Goal: Task Accomplishment & Management: Use online tool/utility

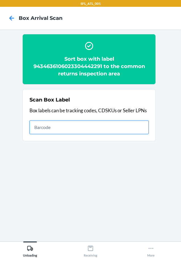
drag, startPoint x: 0, startPoint y: 0, endPoint x: 114, endPoint y: 123, distance: 168.1
click at [114, 123] on input "text" at bounding box center [89, 128] width 119 height 14
click at [104, 133] on input "text" at bounding box center [89, 128] width 119 height 14
type input "420302599434636106023303935619"
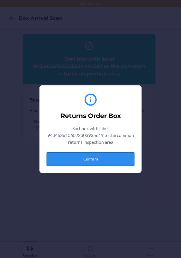
click at [65, 161] on button "Confirm" at bounding box center [91, 159] width 88 height 14
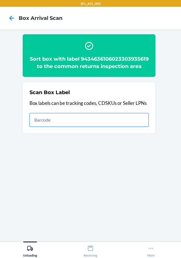
click at [138, 127] on input "text" at bounding box center [89, 120] width 119 height 14
type input "420302599434636106023303649554"
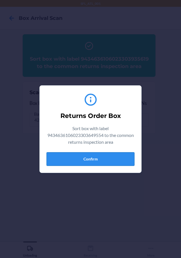
click at [107, 162] on button "Confirm" at bounding box center [91, 159] width 88 height 14
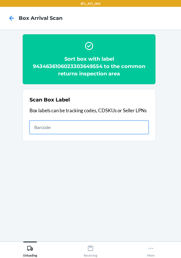
click at [118, 131] on input "text" at bounding box center [89, 128] width 119 height 14
type input "420302599434636106023302871239"
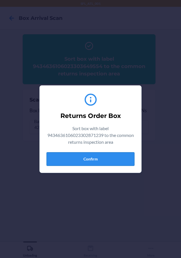
click at [79, 158] on button "Confirm" at bounding box center [91, 159] width 88 height 14
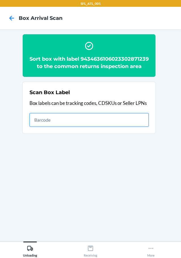
click at [132, 127] on input "text" at bounding box center [89, 120] width 119 height 14
type input "420302599434636106023304255112"
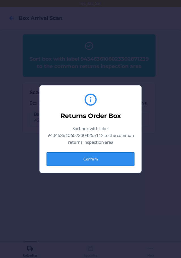
click at [85, 160] on button "Confirm" at bounding box center [91, 159] width 88 height 14
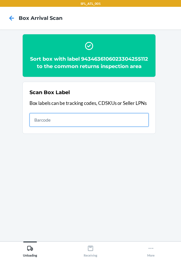
click at [119, 118] on input "text" at bounding box center [89, 120] width 119 height 14
type input "420302599434636106023304205513"
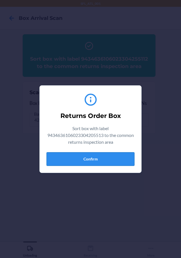
click at [78, 158] on button "Confirm" at bounding box center [91, 159] width 88 height 14
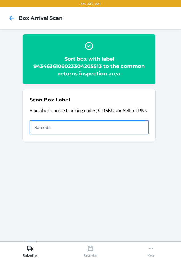
click at [66, 125] on input "text" at bounding box center [89, 128] width 119 height 14
type input "420302599434636106023301946792"
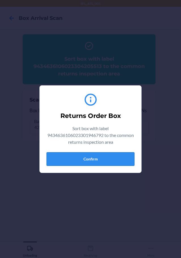
click at [93, 155] on button "Confirm" at bounding box center [91, 159] width 88 height 14
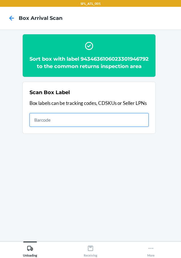
click at [39, 126] on input "text" at bounding box center [89, 120] width 119 height 14
type input "420302599434636106023304522542"
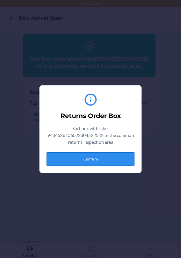
click at [104, 158] on button "Confirm" at bounding box center [91, 159] width 88 height 14
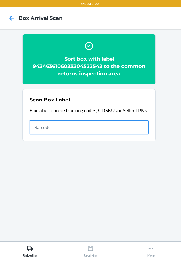
click at [103, 125] on input "text" at bounding box center [89, 128] width 119 height 14
type input "420302599434636106023304440976"
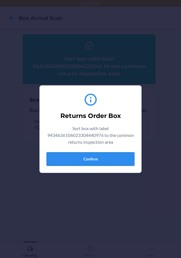
click at [65, 160] on button "Confirm" at bounding box center [91, 159] width 88 height 14
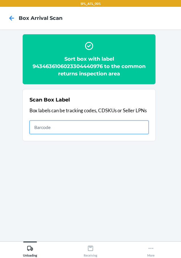
click at [135, 127] on input "text" at bounding box center [89, 128] width 119 height 14
click at [109, 131] on input "text" at bounding box center [89, 128] width 119 height 14
type input "9434636106023304371447"
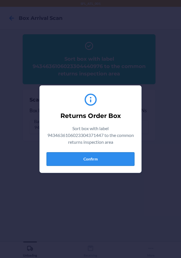
click at [99, 156] on button "Confirm" at bounding box center [91, 159] width 88 height 14
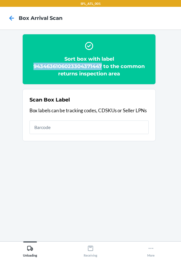
drag, startPoint x: 102, startPoint y: 66, endPoint x: 31, endPoint y: 68, distance: 71.0
click at [31, 68] on h2 "Sort box with label 9434636106023304371447 to the common returns inspection area" at bounding box center [89, 66] width 119 height 22
copy h2 "9434636106023304371447"
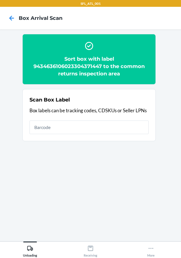
click at [141, 73] on h2 "Sort box with label 9434636106023304371447 to the common returns inspection area" at bounding box center [89, 66] width 119 height 22
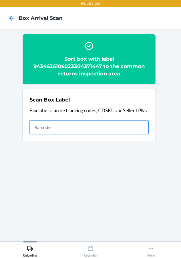
click at [124, 121] on input "text" at bounding box center [89, 128] width 119 height 14
type input "420302599434636106023304460080"
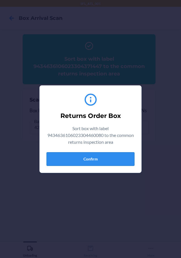
click at [105, 158] on button "Confirm" at bounding box center [91, 159] width 88 height 14
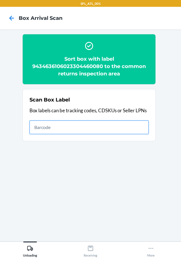
click at [134, 126] on input "text" at bounding box center [89, 128] width 119 height 14
type input "420302599434636106023304404725"
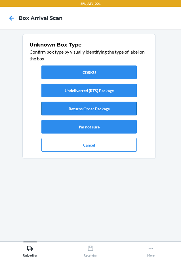
click at [102, 107] on button "Returns Order Package" at bounding box center [88, 109] width 95 height 14
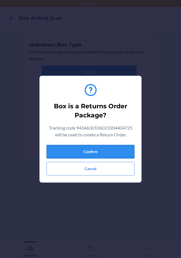
click at [102, 148] on button "Confirm" at bounding box center [91, 152] width 88 height 14
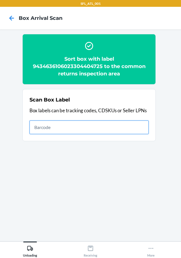
click at [134, 127] on input "text" at bounding box center [89, 128] width 119 height 14
type input "420302599434636106023303791529"
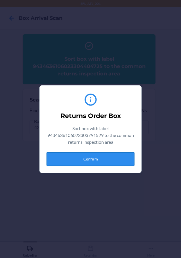
click at [90, 157] on button "Confirm" at bounding box center [91, 159] width 88 height 14
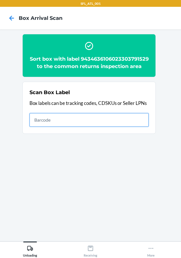
click at [64, 126] on input "text" at bounding box center [89, 120] width 119 height 14
type input "420302599434636106023304546562"
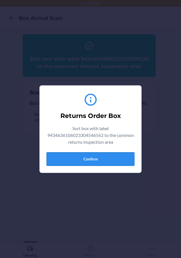
click at [77, 159] on button "Confirm" at bounding box center [91, 159] width 88 height 14
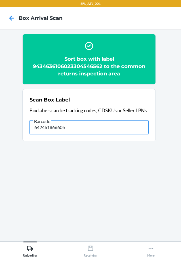
type input "642461866605"
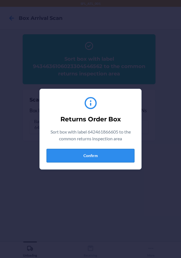
click at [81, 158] on button "Confirm" at bounding box center [91, 156] width 88 height 14
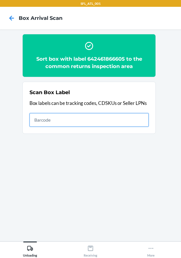
click at [94, 118] on input "text" at bounding box center [89, 120] width 119 height 14
type input "420302599434636106023304348227"
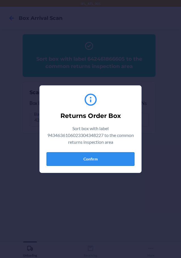
click at [102, 159] on button "Confirm" at bounding box center [91, 159] width 88 height 14
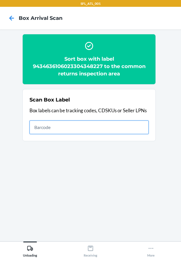
click at [104, 125] on input "text" at bounding box center [89, 128] width 119 height 14
type input "9434636106023304235985"
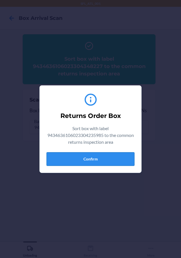
click at [93, 161] on button "Confirm" at bounding box center [91, 159] width 88 height 14
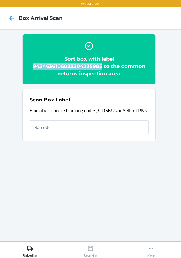
drag, startPoint x: 103, startPoint y: 67, endPoint x: 33, endPoint y: 67, distance: 69.2
click at [33, 67] on h2 "Sort box with label 9434636106023304235985 to the common returns inspection area" at bounding box center [89, 66] width 119 height 22
click at [34, 66] on h2 "Sort box with label 9434636106023304235985 to the common returns inspection area" at bounding box center [89, 66] width 119 height 22
drag, startPoint x: 103, startPoint y: 67, endPoint x: 32, endPoint y: 66, distance: 70.7
click at [32, 66] on h2 "Sort box with label 9434636106023304235985 to the common returns inspection area" at bounding box center [89, 66] width 119 height 22
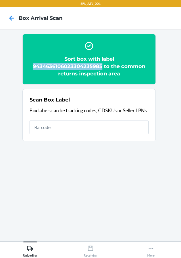
copy h2 "9434636106023304235985"
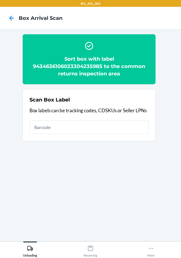
click at [127, 80] on section "Sort box with label 9434636106023304235985 to the common returns inspection area" at bounding box center [88, 59] width 133 height 51
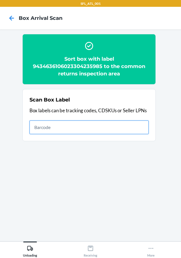
click at [122, 132] on input "text" at bounding box center [89, 128] width 119 height 14
type input "420302599434636106023303474224"
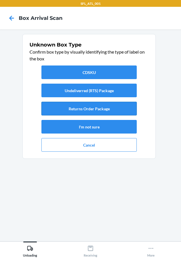
click at [105, 108] on button "Returns Order Package" at bounding box center [88, 109] width 95 height 14
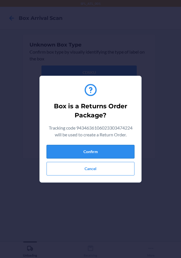
click at [112, 147] on button "Confirm" at bounding box center [91, 152] width 88 height 14
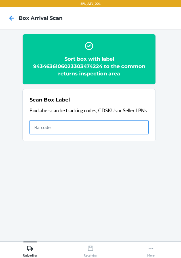
click at [130, 127] on input "text" at bounding box center [89, 128] width 119 height 14
type input "9434636106023302832537"
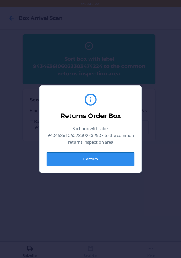
click at [91, 160] on button "Confirm" at bounding box center [91, 159] width 88 height 14
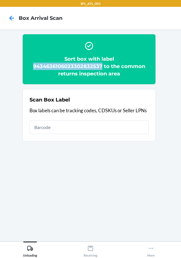
drag, startPoint x: 101, startPoint y: 66, endPoint x: 22, endPoint y: 66, distance: 78.9
click at [22, 66] on section "Sort box with label 9434636106023302832537 to the common returns inspection area" at bounding box center [88, 59] width 133 height 51
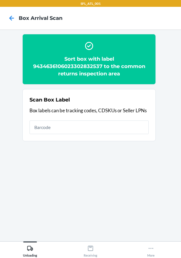
drag, startPoint x: 49, startPoint y: 62, endPoint x: 125, endPoint y: 56, distance: 76.0
click at [126, 54] on div "Sort box with label 9434636106023302832537 to the common returns inspection area" at bounding box center [89, 59] width 119 height 41
click at [100, 66] on h2 "Sort box with label 9434636106023302832537 to the common returns inspection area" at bounding box center [89, 66] width 119 height 22
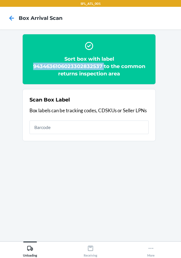
click at [100, 67] on h2 "Sort box with label 9434636106023302832537 to the common returns inspection area" at bounding box center [89, 66] width 119 height 22
click at [102, 66] on h2 "Sort box with label 9434636106023302832537 to the common returns inspection area" at bounding box center [89, 66] width 119 height 22
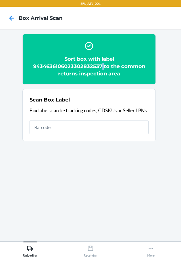
click at [102, 66] on h2 "Sort box with label 9434636106023302832537 to the common returns inspection area" at bounding box center [89, 66] width 119 height 22
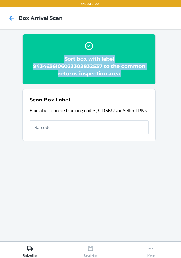
click at [102, 66] on h2 "Sort box with label 9434636106023302832537 to the common returns inspection area" at bounding box center [89, 66] width 119 height 22
click at [101, 66] on h2 "Sort box with label 9434636106023302832537 to the common returns inspection area" at bounding box center [89, 66] width 119 height 22
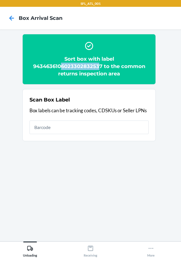
drag, startPoint x: 100, startPoint y: 66, endPoint x: 70, endPoint y: 66, distance: 30.4
click at [60, 66] on h2 "Sort box with label 9434636106023302832537 to the common returns inspection area" at bounding box center [89, 66] width 119 height 22
click at [85, 67] on h2 "Sort box with label 9434636106023302832537 to the common returns inspection area" at bounding box center [89, 66] width 119 height 22
click at [101, 67] on h2 "Sort box with label 9434636106023302832537 to the common returns inspection area" at bounding box center [89, 66] width 119 height 22
drag, startPoint x: 101, startPoint y: 67, endPoint x: 68, endPoint y: 66, distance: 33.8
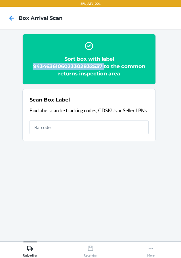
click at [68, 66] on h2 "Sort box with label 9434636106023302832537 to the common returns inspection area" at bounding box center [89, 66] width 119 height 22
copy h2 "9434636106023302832537"
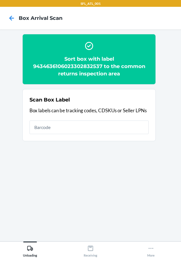
click at [122, 58] on h2 "Sort box with label 9434636106023302832537 to the common returns inspection area" at bounding box center [89, 66] width 119 height 22
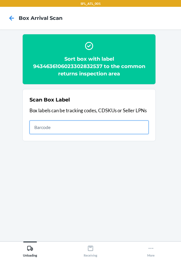
click at [133, 126] on input "text" at bounding box center [89, 128] width 119 height 14
type input "420302599434636106023304447333"
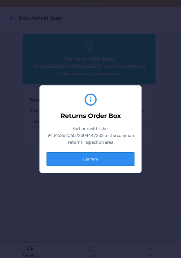
click at [93, 159] on button "Confirm" at bounding box center [91, 159] width 88 height 14
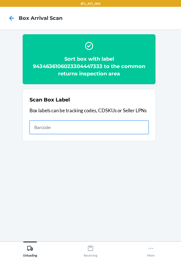
click at [81, 128] on input "text" at bounding box center [89, 128] width 119 height 14
type input "420302599434636106023304358509"
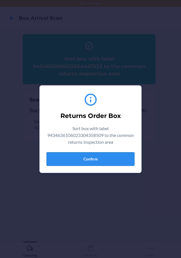
click at [79, 154] on button "Confirm" at bounding box center [91, 159] width 88 height 14
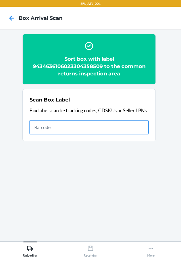
click at [128, 130] on input "text" at bounding box center [89, 128] width 119 height 14
type input "420302599434636106023304242150"
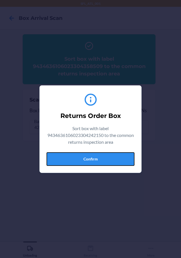
drag, startPoint x: 77, startPoint y: 154, endPoint x: 163, endPoint y: 157, distance: 86.0
click at [79, 155] on button "Confirm" at bounding box center [91, 159] width 88 height 14
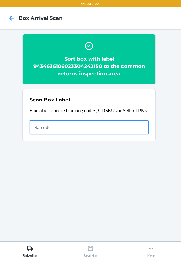
click at [96, 123] on input "text" at bounding box center [89, 128] width 119 height 14
type input "420302599434636106023304300720"
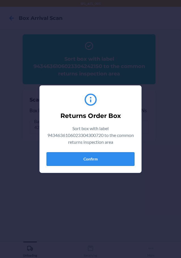
click at [102, 161] on button "Confirm" at bounding box center [91, 159] width 88 height 14
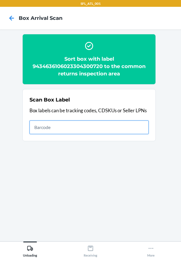
click at [127, 127] on input "text" at bounding box center [89, 128] width 119 height 14
type input "420302599434636106023304412645"
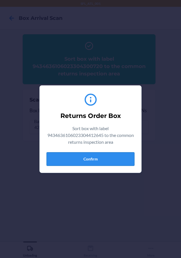
click at [82, 157] on button "Confirm" at bounding box center [91, 159] width 88 height 14
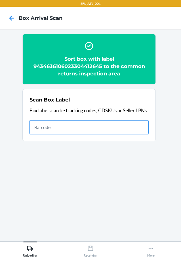
click at [126, 130] on input "text" at bounding box center [89, 128] width 119 height 14
type input "420302599434636106023303996108"
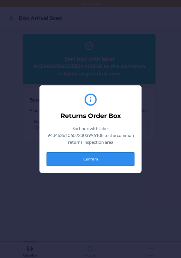
click at [110, 160] on button "Confirm" at bounding box center [91, 159] width 88 height 14
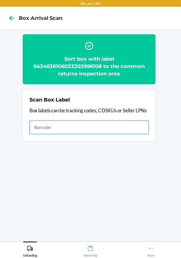
click at [139, 121] on input "text" at bounding box center [89, 128] width 119 height 14
type input "420302599434636106023304307026"
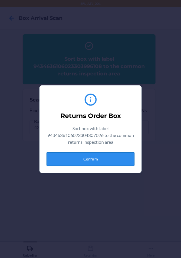
click at [78, 159] on button "Confirm" at bounding box center [91, 159] width 88 height 14
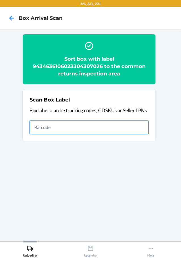
click at [116, 124] on input "text" at bounding box center [89, 128] width 119 height 14
click at [105, 126] on input "text" at bounding box center [89, 128] width 119 height 14
type input "420302599434636106023304678348"
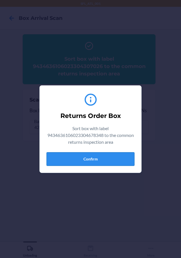
click at [68, 158] on button "Confirm" at bounding box center [91, 159] width 88 height 14
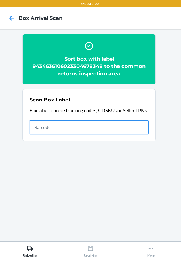
click at [117, 125] on input "text" at bounding box center [89, 128] width 119 height 14
type input "420302599434636106023304266675"
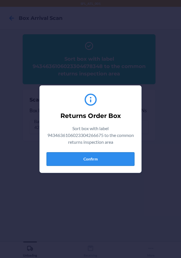
click at [90, 159] on button "Confirm" at bounding box center [91, 159] width 88 height 14
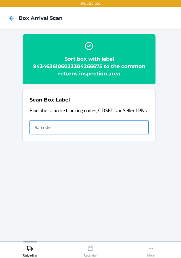
click at [128, 129] on input "text" at bounding box center [89, 128] width 119 height 14
type input "420302599434636106023304753762"
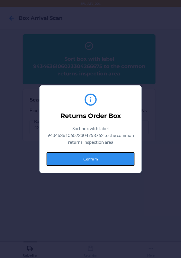
click at [88, 158] on button "Confirm" at bounding box center [91, 159] width 88 height 14
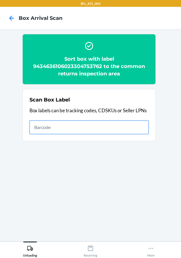
click at [136, 127] on input "text" at bounding box center [89, 128] width 119 height 14
type input "420302599434636106023304527264"
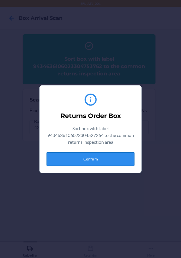
click at [63, 156] on button "Confirm" at bounding box center [91, 159] width 88 height 14
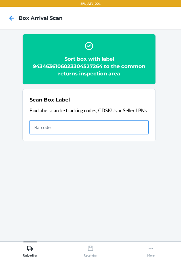
click at [119, 126] on input "text" at bounding box center [89, 128] width 119 height 14
type input "420302599434636106023304360489"
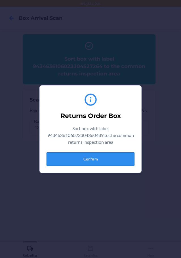
click at [102, 159] on button "Confirm" at bounding box center [91, 159] width 88 height 14
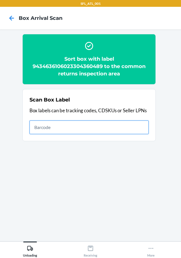
click at [131, 123] on input "text" at bounding box center [89, 128] width 119 height 14
type input "9434636106023303792489"
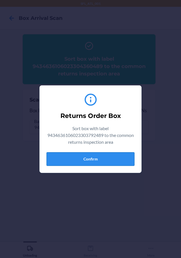
click at [83, 156] on button "Confirm" at bounding box center [91, 159] width 88 height 14
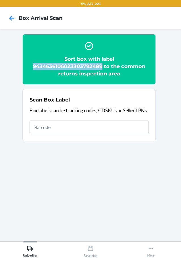
drag, startPoint x: 103, startPoint y: 67, endPoint x: 30, endPoint y: 66, distance: 73.5
click at [30, 66] on h2 "Sort box with label 9434636106023303792489 to the common returns inspection area" at bounding box center [89, 66] width 119 height 22
copy h2 "9434636106023303792489"
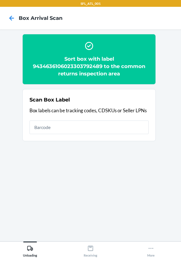
click at [82, 160] on section "Sort box with label 9434636106023303792489 to the common returns inspection are…" at bounding box center [91, 135] width 172 height 203
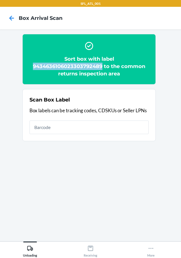
drag, startPoint x: 102, startPoint y: 65, endPoint x: 30, endPoint y: 68, distance: 72.4
click at [30, 68] on h2 "Sort box with label 9434636106023303792489 to the common returns inspection area" at bounding box center [89, 66] width 119 height 22
copy h2 "9434636106023303792489"
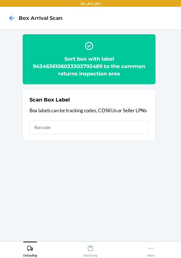
click at [137, 146] on ol "Sort box with label 9434636106023303792489 to the common returns inspection are…" at bounding box center [90, 90] width 136 height 112
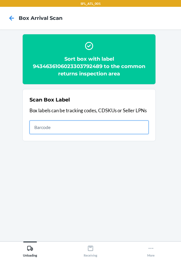
click at [126, 125] on input "text" at bounding box center [89, 128] width 119 height 14
type input "420302599434636106023304116925"
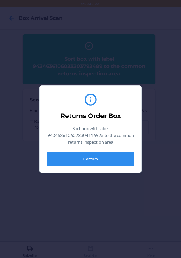
type input "420302599434636106023304116925612461164636"
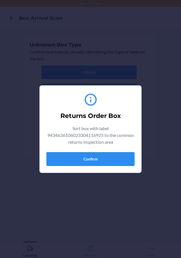
click at [74, 165] on button "Confirm" at bounding box center [91, 159] width 88 height 14
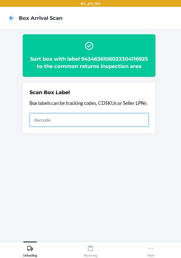
click at [123, 127] on input "text" at bounding box center [89, 120] width 119 height 14
type input "420302599434636106023304595355"
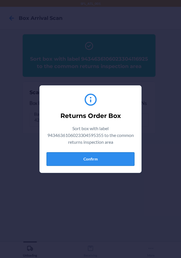
click at [117, 159] on button "Confirm" at bounding box center [91, 159] width 88 height 14
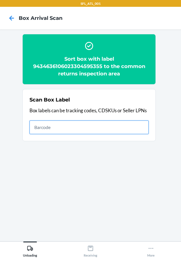
click at [125, 126] on input "text" at bounding box center [89, 128] width 119 height 14
type input "420302599434636106023304271570"
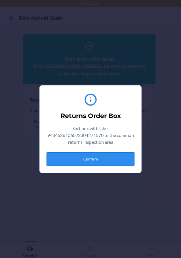
click at [91, 157] on button "Confirm" at bounding box center [91, 159] width 88 height 14
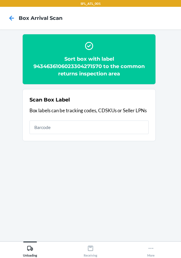
click at [130, 120] on div "Scan Box Label Box labels can be tracking codes, CDSKUs or Seller LPNs" at bounding box center [89, 114] width 119 height 41
type input "42030259]9434636106023304420121"
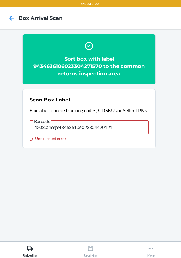
drag, startPoint x: 122, startPoint y: 128, endPoint x: 13, endPoint y: 125, distance: 109.3
click at [13, 125] on section "Sort box with label 9434636106023304271570 to the common returns inspection are…" at bounding box center [91, 135] width 172 height 203
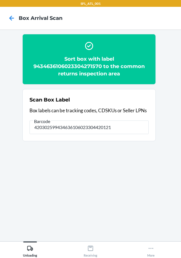
type input "420302599434636106023304420121"
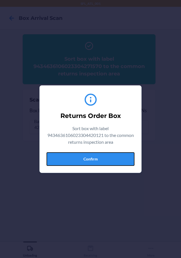
drag, startPoint x: 60, startPoint y: 156, endPoint x: 102, endPoint y: 192, distance: 55.6
click at [58, 160] on button "Confirm" at bounding box center [91, 159] width 88 height 14
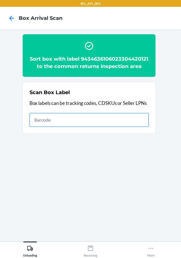
click at [130, 123] on input "text" at bounding box center [89, 120] width 119 height 14
type input "420302599434636106023304152183"
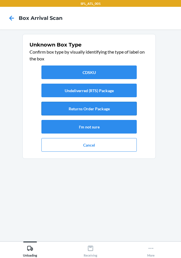
click at [101, 111] on button "Returns Order Package" at bounding box center [88, 109] width 95 height 14
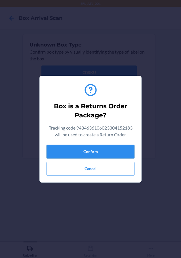
click at [103, 146] on button "Confirm" at bounding box center [91, 152] width 88 height 14
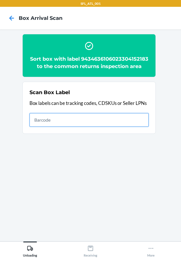
click at [81, 120] on input "text" at bounding box center [89, 120] width 119 height 14
type input "420302599434636106023304548504"
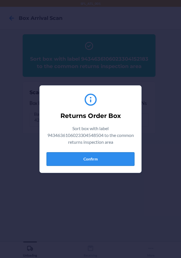
click at [91, 162] on button "Confirm" at bounding box center [91, 159] width 88 height 14
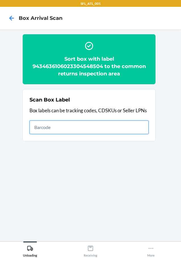
click at [123, 123] on input "text" at bounding box center [89, 128] width 119 height 14
type input "420302599434636106023304558190"
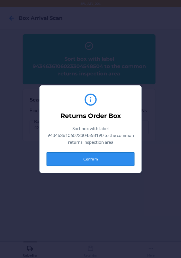
click at [78, 158] on button "Confirm" at bounding box center [91, 159] width 88 height 14
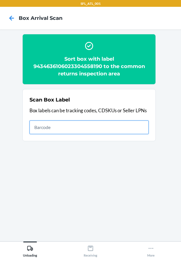
click at [122, 127] on input "text" at bounding box center [89, 128] width 119 height 14
drag, startPoint x: 92, startPoint y: 128, endPoint x: 33, endPoint y: 127, distance: 58.7
click at [33, 127] on input "9434636106023304183125" at bounding box center [89, 128] width 119 height 14
type input "9434636106023304183125"
click at [100, 130] on input "9434636106023304183125" at bounding box center [89, 128] width 119 height 14
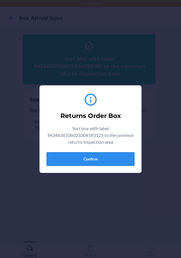
click at [106, 160] on button "Confirm" at bounding box center [91, 159] width 88 height 14
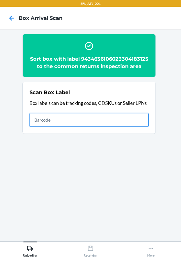
click at [96, 122] on input "text" at bounding box center [89, 120] width 119 height 14
type input "420302599434636106023302961428"
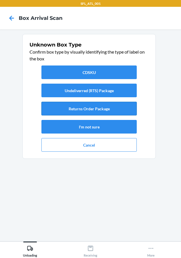
click at [91, 113] on button "Returns Order Package" at bounding box center [88, 109] width 95 height 14
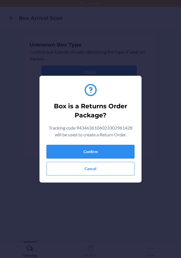
click at [100, 152] on button "Confirm" at bounding box center [91, 152] width 88 height 14
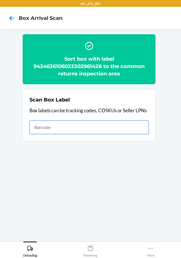
click at [81, 132] on input "text" at bounding box center [89, 128] width 119 height 14
type input "420302599434636106023304308092"
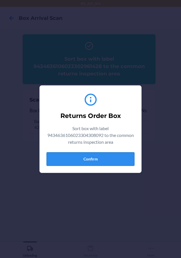
click at [100, 159] on button "Confirm" at bounding box center [91, 159] width 88 height 14
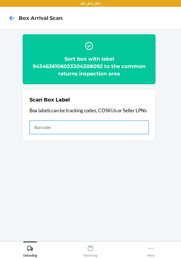
click at [129, 127] on input "text" at bounding box center [89, 128] width 119 height 14
type input "420302599434636106023304044303"
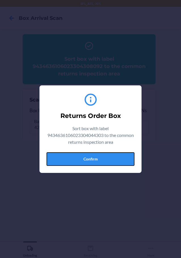
click at [99, 159] on button "Confirm" at bounding box center [91, 159] width 88 height 14
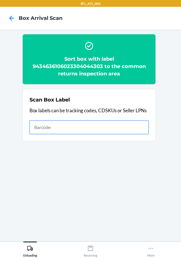
click at [70, 128] on input "text" at bounding box center [89, 128] width 119 height 14
type input "420302599434636106023303859939"
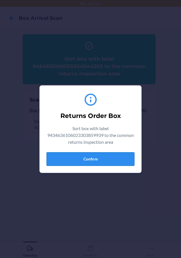
click at [96, 157] on button "Confirm" at bounding box center [91, 159] width 88 height 14
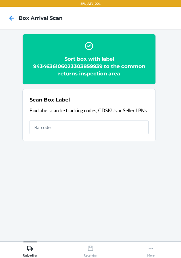
click at [109, 135] on section "Scan Box Label Box labels can be tracking codes, CDSKUs or Seller LPNs" at bounding box center [88, 115] width 133 height 52
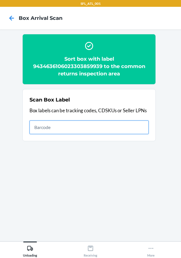
click at [112, 129] on input "text" at bounding box center [89, 128] width 119 height 14
type input "420302599434636106023304440297"
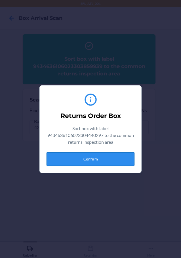
click at [97, 156] on button "Confirm" at bounding box center [91, 159] width 88 height 14
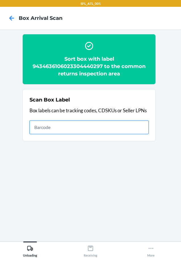
click at [109, 128] on input "text" at bounding box center [89, 128] width 119 height 14
type input "420302599434636106023304442406"
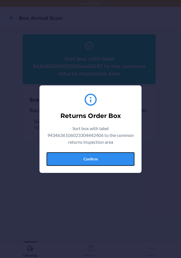
click at [80, 159] on button "Confirm" at bounding box center [91, 159] width 88 height 14
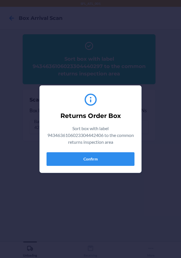
click at [82, 159] on section "Sort box with label 9434636106023304440297 to the common returns inspection are…" at bounding box center [91, 135] width 172 height 203
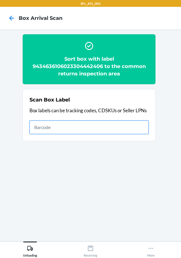
click at [113, 131] on input "text" at bounding box center [89, 128] width 119 height 14
type input "420302599434636106023303080012"
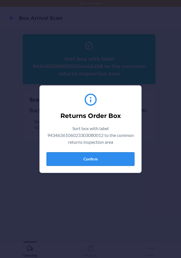
click at [70, 163] on button "Confirm" at bounding box center [91, 159] width 88 height 14
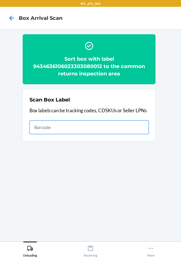
click at [86, 131] on input "text" at bounding box center [89, 128] width 119 height 14
type input "420302599434636106023303724152"
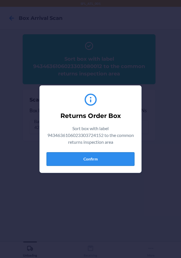
click at [92, 160] on button "Confirm" at bounding box center [91, 159] width 88 height 14
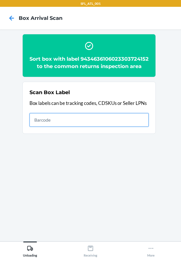
click at [49, 126] on input "text" at bounding box center [89, 120] width 119 height 14
type input "420302599434636106023304365910"
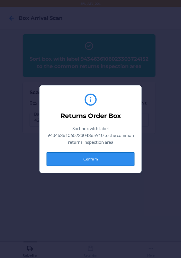
click at [56, 160] on button "Confirm" at bounding box center [91, 159] width 88 height 14
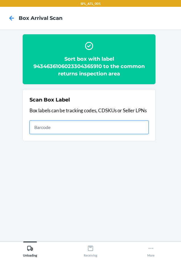
click at [117, 124] on input "text" at bounding box center [89, 128] width 119 height 14
type input "420302599434636106023304346032"
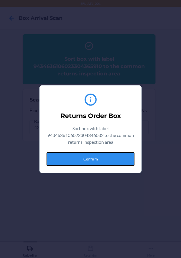
click at [89, 157] on button "Confirm" at bounding box center [91, 159] width 88 height 14
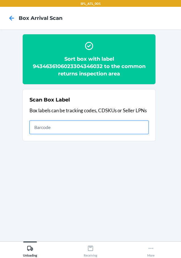
click at [95, 127] on input "text" at bounding box center [89, 128] width 119 height 14
type input "420302599434636106023300957706"
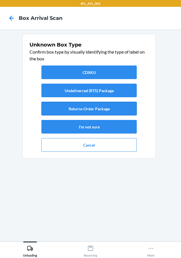
click at [106, 107] on button "Returns Order Package" at bounding box center [88, 109] width 95 height 14
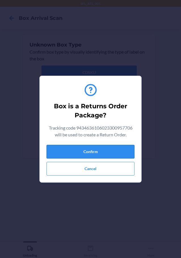
click at [108, 155] on button "Confirm" at bounding box center [91, 152] width 88 height 14
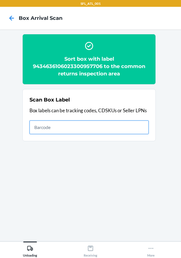
click at [93, 128] on input "text" at bounding box center [89, 128] width 119 height 14
type input "420302599434636106023304286338"
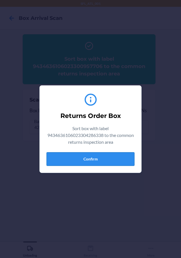
click at [85, 155] on button "Confirm" at bounding box center [91, 159] width 88 height 14
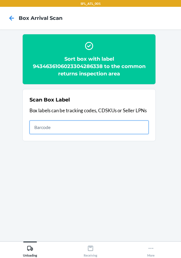
click at [127, 127] on input "text" at bounding box center [89, 128] width 119 height 14
type input "9261290316871730205783"
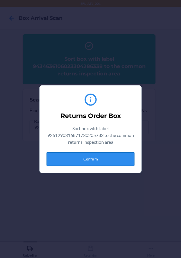
click at [91, 159] on button "Confirm" at bounding box center [91, 159] width 88 height 14
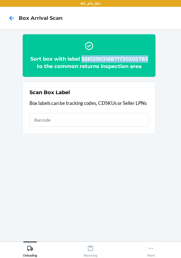
drag, startPoint x: 149, startPoint y: 57, endPoint x: 81, endPoint y: 59, distance: 67.6
click at [81, 59] on section "Sort box with label 9261290316871730205783 to the common returns inspection area" at bounding box center [88, 55] width 133 height 43
copy h2 "9261290316871730205783"
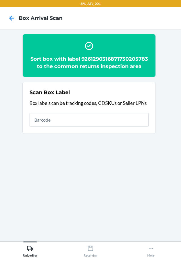
click at [164, 86] on section "Sort box with label 9261290316871730205783 to the common returns inspection are…" at bounding box center [91, 135] width 172 height 203
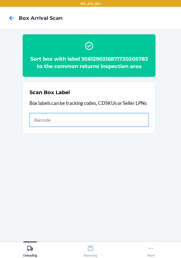
click at [77, 116] on input "text" at bounding box center [89, 120] width 119 height 14
type input "420302599434636106023304172938"
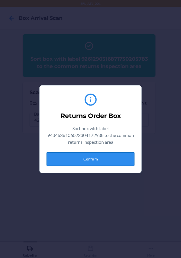
click at [117, 157] on button "Confirm" at bounding box center [91, 159] width 88 height 14
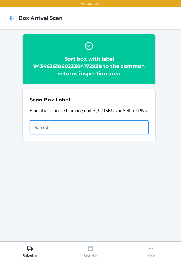
click at [114, 129] on input "text" at bounding box center [89, 128] width 119 height 14
type input "420302599434636106023304419798"
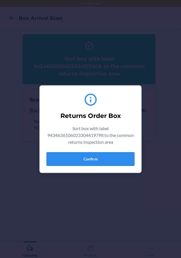
click at [107, 155] on button "Confirm" at bounding box center [91, 159] width 88 height 14
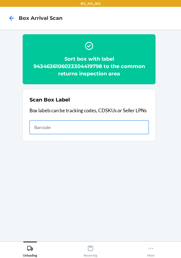
click at [121, 125] on input "text" at bounding box center [89, 128] width 119 height 14
type input "420302599434636106023304619075"
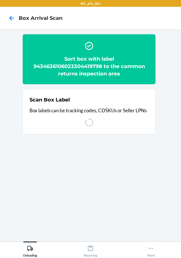
click at [116, 149] on div "SFL_ATL_001 Box Arrival Scan Sort box with label 9434636106023304419798 to the …" at bounding box center [90, 129] width 181 height 258
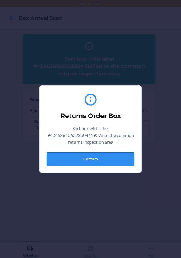
click at [108, 158] on button "Confirm" at bounding box center [91, 159] width 88 height 14
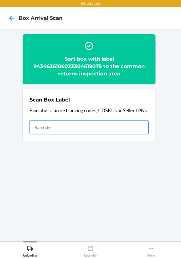
click at [61, 129] on input "text" at bounding box center [89, 128] width 119 height 14
type input "420302599434636106023304648709"
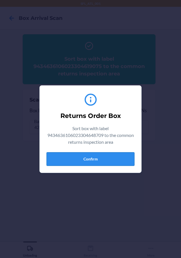
click at [70, 165] on button "Confirm" at bounding box center [91, 159] width 88 height 14
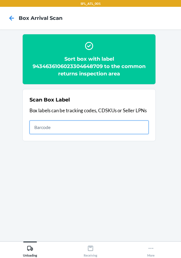
click at [141, 123] on input "text" at bounding box center [89, 128] width 119 height 14
type input "420302599434636106023303437205"
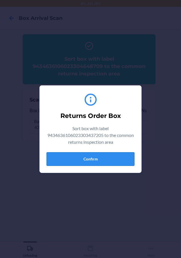
click at [113, 161] on button "Confirm" at bounding box center [91, 159] width 88 height 14
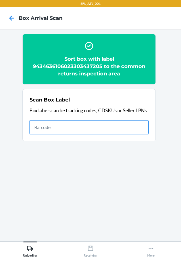
click at [131, 125] on input "text" at bounding box center [89, 128] width 119 height 14
type input "420302599434636106023304580115"
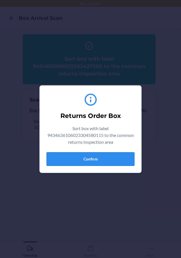
click at [83, 156] on button "Confirm" at bounding box center [91, 159] width 88 height 14
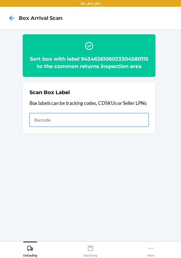
click at [129, 127] on input "text" at bounding box center [89, 120] width 119 height 14
type input "420302599434636106023304431196"
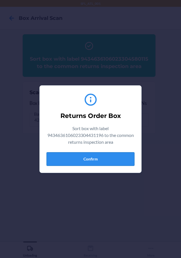
click at [94, 157] on button "Confirm" at bounding box center [91, 159] width 88 height 14
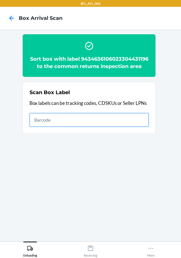
click at [118, 127] on input "text" at bounding box center [89, 120] width 119 height 14
type input "420302599434636106023304453051"
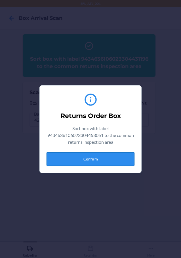
click at [95, 159] on button "Confirm" at bounding box center [91, 159] width 88 height 14
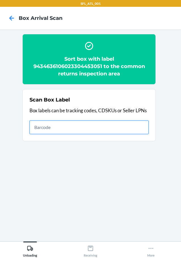
click at [112, 126] on input "text" at bounding box center [89, 128] width 119 height 14
type input "420302599434636106023303338274"
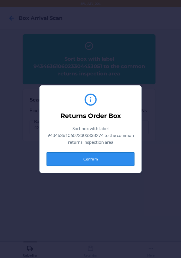
click at [106, 160] on button "Confirm" at bounding box center [91, 159] width 88 height 14
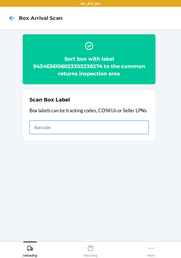
click at [106, 126] on input "text" at bounding box center [89, 128] width 119 height 14
type input "420302599434636106023303822926"
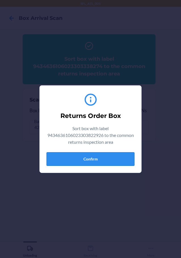
click at [88, 157] on button "Confirm" at bounding box center [91, 159] width 88 height 14
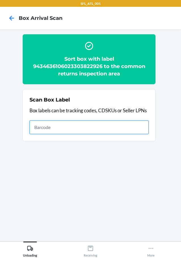
click at [87, 129] on input "text" at bounding box center [89, 128] width 119 height 14
type input "420302599434636106023304645579"
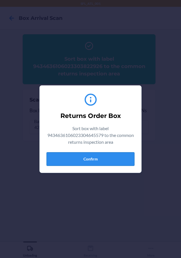
click at [79, 159] on button "Confirm" at bounding box center [91, 159] width 88 height 14
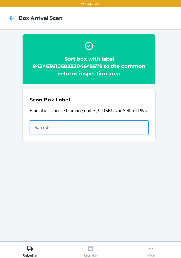
click at [109, 125] on input "text" at bounding box center [89, 128] width 119 height 14
type input "420302599434636106023303184048"
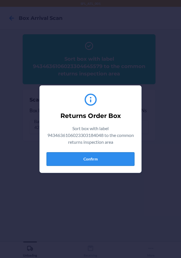
click at [93, 163] on button "Confirm" at bounding box center [91, 159] width 88 height 14
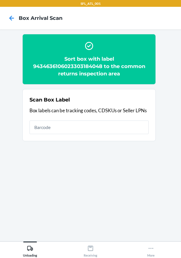
drag, startPoint x: 131, startPoint y: 115, endPoint x: 147, endPoint y: 120, distance: 17.0
click at [131, 122] on div "Scan Box Label Box labels can be tracking codes, CDSKUs or Seller LPNs" at bounding box center [89, 114] width 119 height 41
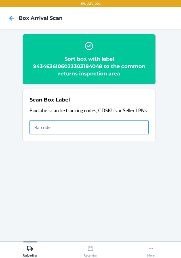
click at [136, 131] on input "text" at bounding box center [89, 128] width 119 height 14
type input "420302599434636106023303977640"
click at [64, 125] on input "420302599434636106023303977640" at bounding box center [89, 128] width 119 height 14
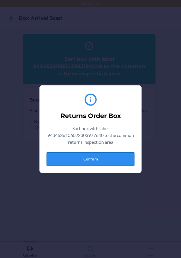
click at [94, 157] on button "Confirm" at bounding box center [91, 159] width 88 height 14
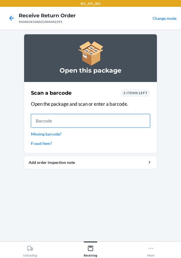
click at [40, 120] on input "text" at bounding box center [90, 121] width 119 height 14
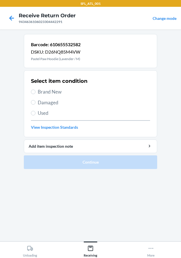
click at [35, 90] on label "Brand New" at bounding box center [90, 91] width 119 height 7
click at [35, 90] on input "Brand New" at bounding box center [33, 92] width 5 height 5
radio input "true"
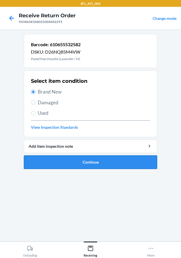
click at [60, 156] on button "Continue" at bounding box center [90, 163] width 133 height 14
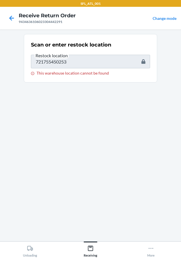
click at [1, 72] on main "Scan or enter restock location Restock location 721755450253 This warehouse loc…" at bounding box center [90, 136] width 181 height 212
type input "RTCart015"
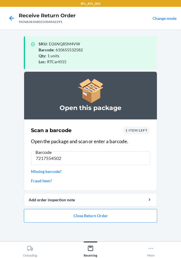
type input "72175545025"
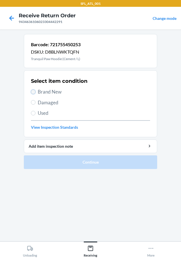
click at [34, 91] on input "Brand New" at bounding box center [33, 92] width 5 height 5
radio input "true"
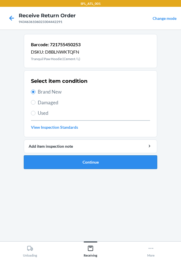
click at [55, 161] on button "Continue" at bounding box center [90, 163] width 133 height 14
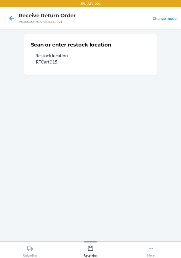
type input "RTCart015"
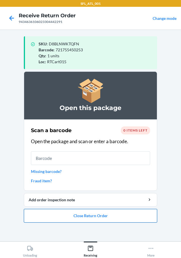
click at [68, 216] on button "Close Return Order" at bounding box center [90, 216] width 133 height 14
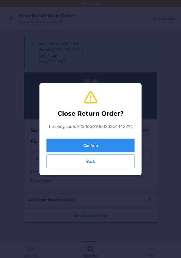
click at [63, 145] on button "Confirm" at bounding box center [91, 146] width 88 height 14
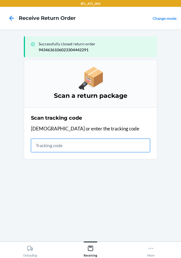
click at [97, 144] on input "text" at bounding box center [90, 146] width 119 height 14
type input "420302599434636106023303935619"
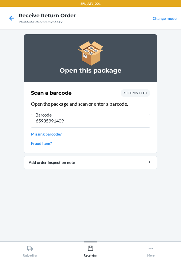
type input "659359914096"
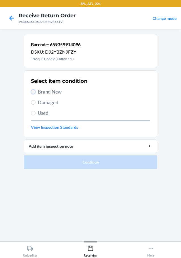
click at [33, 93] on input "Brand New" at bounding box center [33, 92] width 5 height 5
radio input "true"
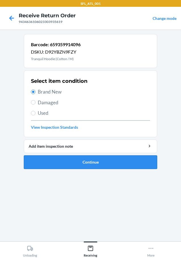
click at [59, 161] on button "Continue" at bounding box center [90, 163] width 133 height 14
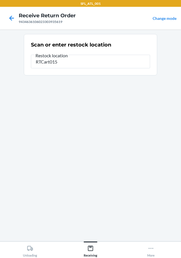
type input "RTCart015"
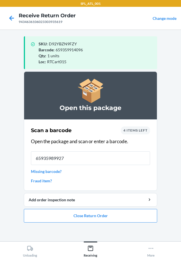
type input "659359899270"
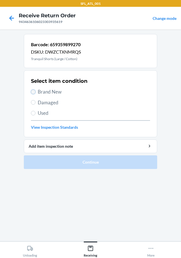
click at [32, 93] on input "Brand New" at bounding box center [33, 92] width 5 height 5
radio input "true"
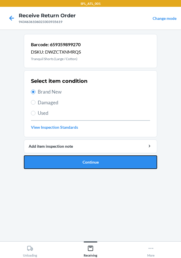
click at [65, 161] on button "Continue" at bounding box center [90, 163] width 133 height 14
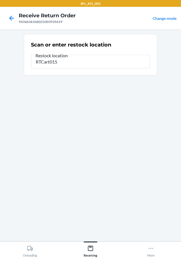
type input "RTCart015"
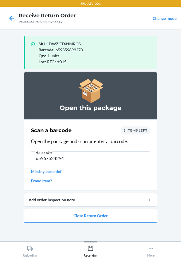
type input "659675242941"
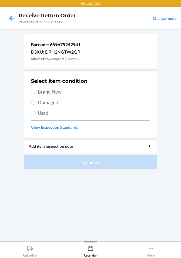
click at [34, 94] on label "Brand New" at bounding box center [90, 91] width 119 height 7
click at [34, 94] on input "Brand New" at bounding box center [33, 92] width 5 height 5
radio input "true"
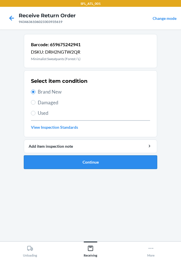
click at [68, 166] on button "Continue" at bounding box center [90, 163] width 133 height 14
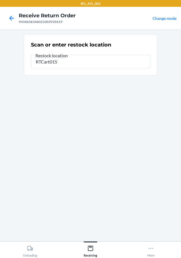
type input "RTCart015"
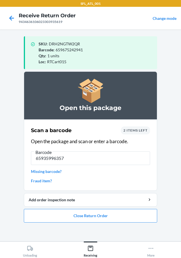
type input "659359963575"
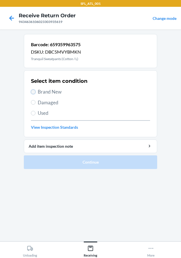
click at [31, 91] on input "Brand New" at bounding box center [33, 92] width 5 height 5
radio input "true"
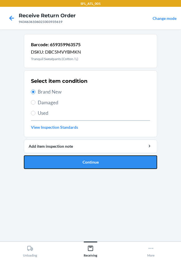
click at [53, 163] on button "Continue" at bounding box center [90, 163] width 133 height 14
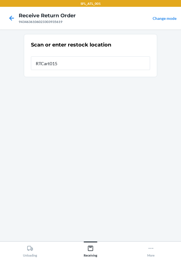
type input "RTCart015"
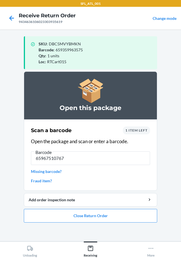
type input "659675107677"
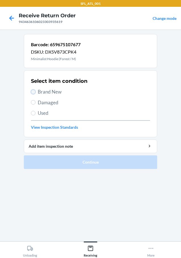
click at [35, 92] on input "Brand New" at bounding box center [33, 92] width 5 height 5
radio input "true"
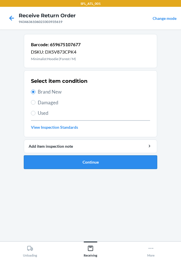
click at [61, 161] on button "Continue" at bounding box center [90, 163] width 133 height 14
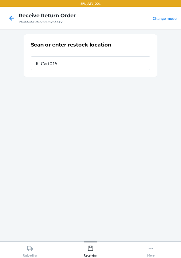
type input "RTCart015"
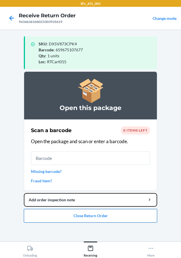
drag, startPoint x: 65, startPoint y: 208, endPoint x: 65, endPoint y: 211, distance: 3.1
click at [65, 210] on li "Open this package Scan a barcode 0 items left Open the package and scan or ente…" at bounding box center [90, 147] width 133 height 151
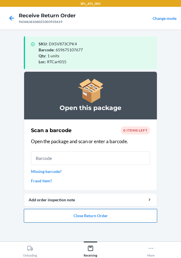
click at [65, 216] on button "Close Return Order" at bounding box center [90, 216] width 133 height 14
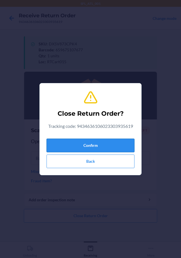
click at [68, 146] on button "Confirm" at bounding box center [91, 146] width 88 height 14
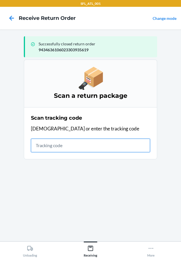
click at [89, 142] on input "text" at bounding box center [90, 146] width 119 height 14
type input "4203025994346361060233036495"
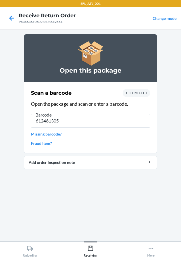
type input "6124613051"
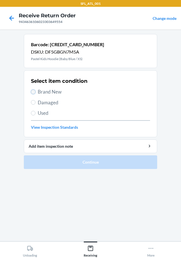
click at [35, 91] on input "Brand New" at bounding box center [33, 92] width 5 height 5
radio input "true"
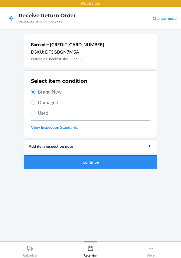
click at [79, 162] on button "Continue" at bounding box center [90, 163] width 133 height 14
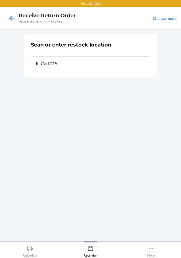
type input "RTCart015"
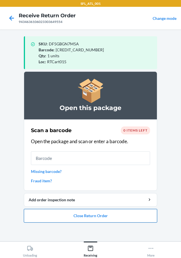
click at [90, 218] on button "Close Return Order" at bounding box center [90, 216] width 133 height 14
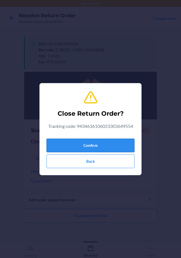
click at [86, 150] on button "Confirm" at bounding box center [91, 146] width 88 height 14
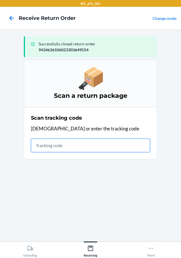
click at [67, 148] on input "text" at bounding box center [90, 146] width 119 height 14
click at [96, 147] on input "text" at bounding box center [90, 146] width 119 height 14
type input "4203025994346361060233028712"
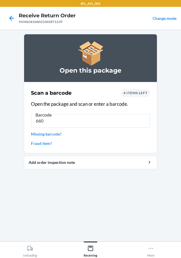
type input "6604"
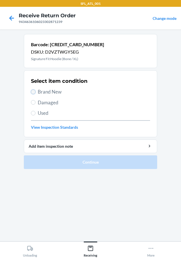
click at [34, 92] on input "Brand New" at bounding box center [33, 92] width 5 height 5
radio input "true"
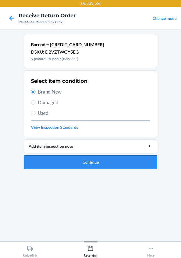
click at [39, 159] on button "Continue" at bounding box center [90, 163] width 133 height 14
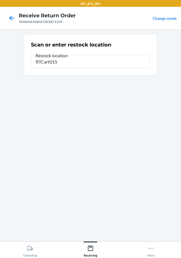
type input "RTCart015"
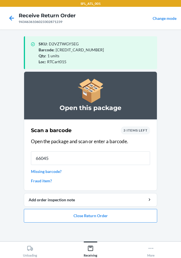
type input "660457"
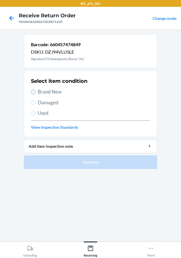
click at [34, 92] on input "Brand New" at bounding box center [33, 92] width 5 height 5
radio input "true"
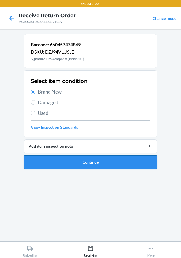
click at [64, 160] on button "Continue" at bounding box center [90, 163] width 133 height 14
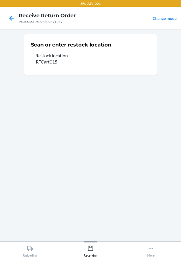
type input "RTCart015"
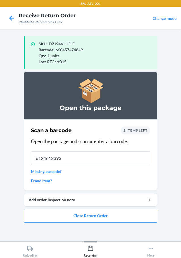
type input "61246133937"
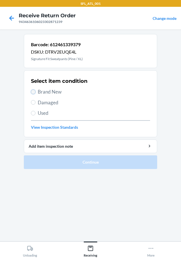
click at [33, 91] on input "Brand New" at bounding box center [33, 92] width 5 height 5
radio input "true"
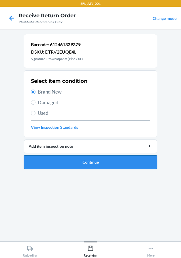
click at [60, 158] on button "Continue" at bounding box center [90, 163] width 133 height 14
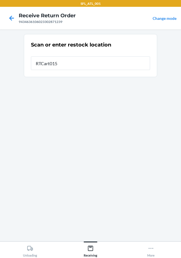
type input "RTCart015"
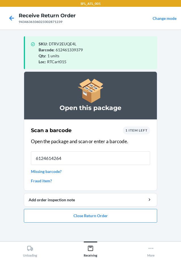
type input "61246142641"
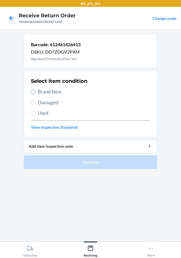
click at [33, 93] on input "Brand New" at bounding box center [33, 92] width 5 height 5
radio input "true"
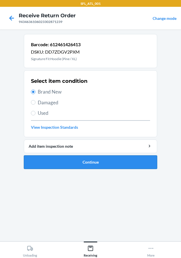
click at [69, 163] on button "Continue" at bounding box center [90, 163] width 133 height 14
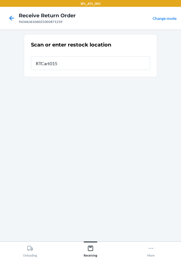
type input "RTCart015"
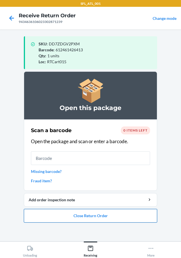
click at [74, 215] on button "Close Return Order" at bounding box center [90, 216] width 133 height 14
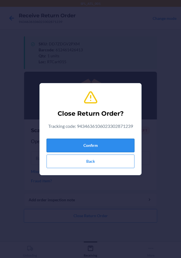
click at [63, 146] on button "Confirm" at bounding box center [91, 146] width 88 height 14
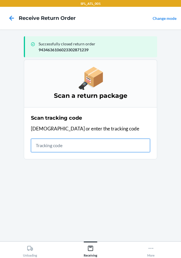
click at [93, 144] on input "text" at bounding box center [90, 146] width 119 height 14
type input "42030259943463610602330425511"
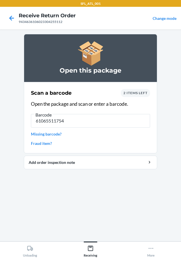
type input "610655117543"
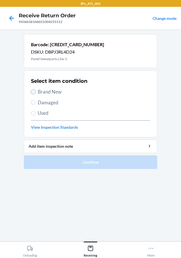
click at [35, 91] on input "Brand New" at bounding box center [33, 92] width 5 height 5
radio input "true"
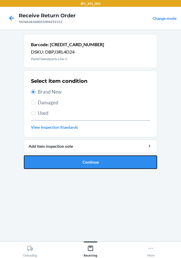
click at [66, 161] on button "Continue" at bounding box center [90, 163] width 133 height 14
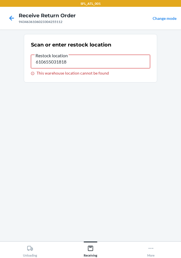
drag, startPoint x: 87, startPoint y: 62, endPoint x: -14, endPoint y: 70, distance: 101.6
click at [0, 70] on html "SFL_ATL_001 Receive Return Order 9434636106023304255112 Change mode Scan or ent…" at bounding box center [90, 129] width 181 height 258
type input "RTCart015"
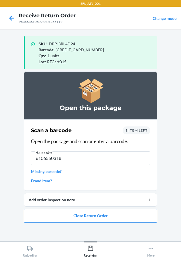
type input "61065503181"
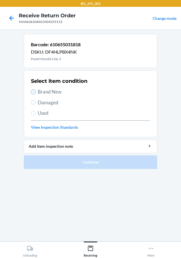
click at [34, 93] on input "Brand New" at bounding box center [33, 92] width 5 height 5
radio input "true"
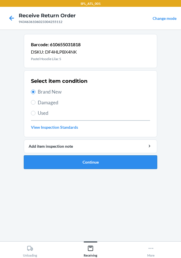
click at [107, 158] on button "Continue" at bounding box center [90, 163] width 133 height 14
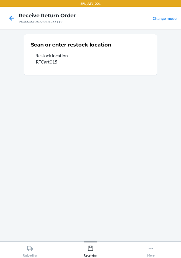
type input "RTCart015"
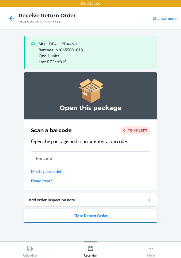
click at [129, 219] on button "Close Return Order" at bounding box center [90, 216] width 133 height 14
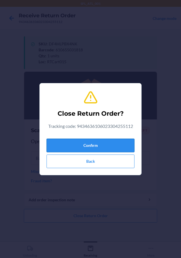
click at [81, 145] on button "Confirm" at bounding box center [91, 146] width 88 height 14
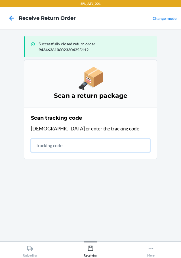
click at [73, 150] on input "text" at bounding box center [90, 146] width 119 height 14
type input "4203025994346361060233042055"
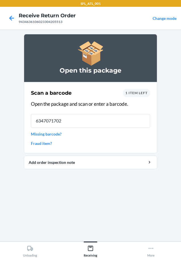
type input "63470717023"
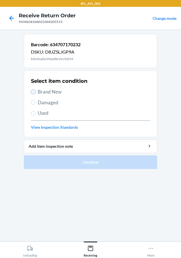
click at [32, 92] on input "Brand New" at bounding box center [33, 92] width 5 height 5
radio input "true"
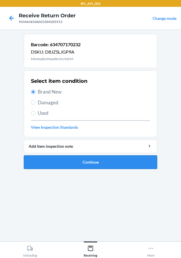
click at [60, 163] on button "Continue" at bounding box center [90, 163] width 133 height 14
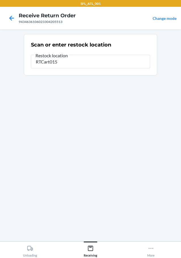
type input "RTCart015"
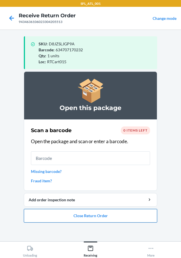
click at [91, 216] on button "Close Return Order" at bounding box center [90, 216] width 133 height 14
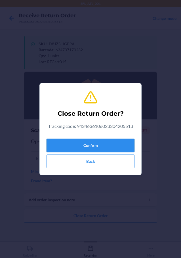
click at [72, 144] on button "Confirm" at bounding box center [91, 146] width 88 height 14
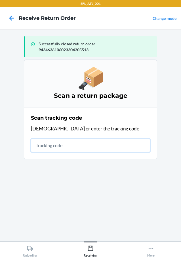
click at [72, 141] on input "text" at bounding box center [90, 146] width 119 height 14
type input "42030259943463610"
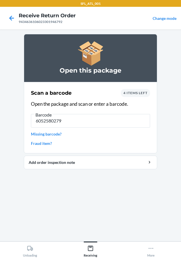
type input "60525802792"
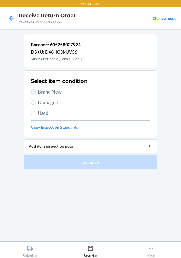
click at [33, 94] on input "Brand New" at bounding box center [33, 92] width 5 height 5
radio input "true"
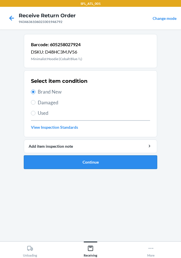
click at [64, 163] on button "Continue" at bounding box center [90, 163] width 133 height 14
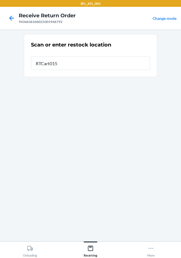
type input "RTCart015"
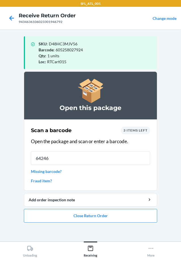
type input "642461"
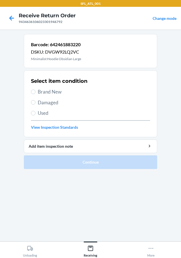
click at [31, 90] on label "Brand New" at bounding box center [90, 91] width 119 height 7
click at [31, 90] on input "Brand New" at bounding box center [33, 92] width 5 height 5
radio input "true"
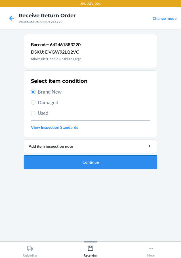
click at [54, 162] on button "Continue" at bounding box center [90, 163] width 133 height 14
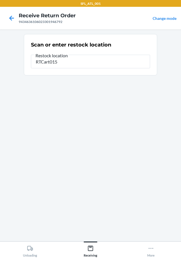
type input "RTCart015"
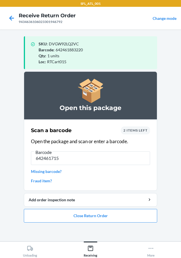
type input "6424617152"
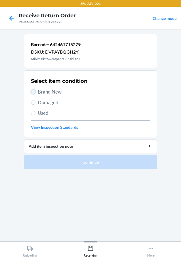
click at [33, 93] on input "Brand New" at bounding box center [33, 92] width 5 height 5
radio input "true"
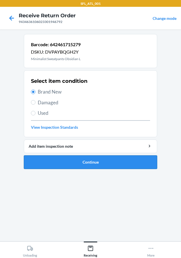
click at [44, 162] on button "Continue" at bounding box center [90, 163] width 133 height 14
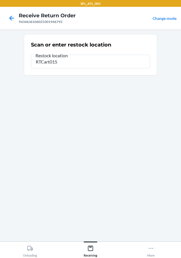
type input "RTCart015"
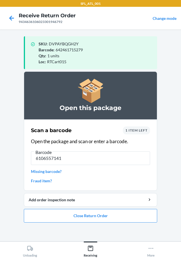
type input "61065571415"
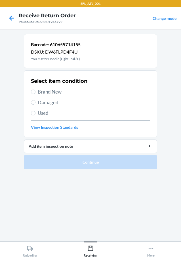
click at [31, 89] on label "Brand New" at bounding box center [90, 91] width 119 height 7
click at [31, 90] on input "Brand New" at bounding box center [33, 92] width 5 height 5
radio input "true"
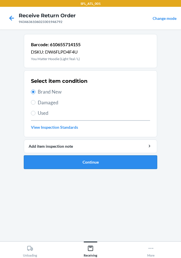
click at [62, 161] on button "Continue" at bounding box center [90, 163] width 133 height 14
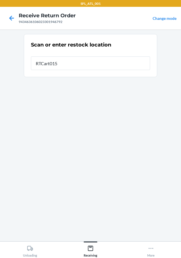
type input "RTCart015"
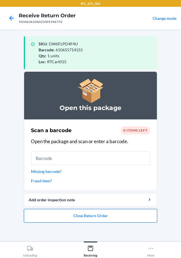
click at [99, 217] on button "Close Return Order" at bounding box center [90, 216] width 133 height 14
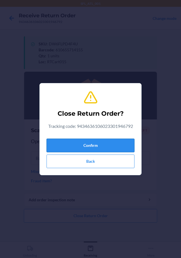
click at [94, 143] on button "Confirm" at bounding box center [91, 146] width 88 height 14
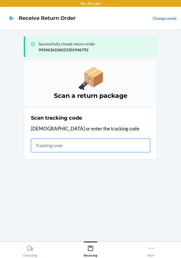
click at [63, 146] on input "text" at bounding box center [90, 146] width 119 height 14
type input "4203025994346361060233045225"
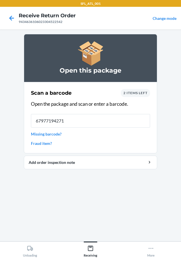
type input "679771942712"
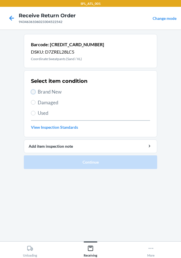
click at [34, 92] on input "Brand New" at bounding box center [33, 92] width 5 height 5
radio input "true"
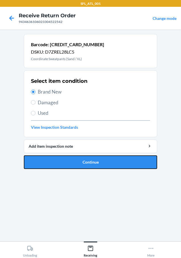
click at [56, 159] on button "Continue" at bounding box center [90, 163] width 133 height 14
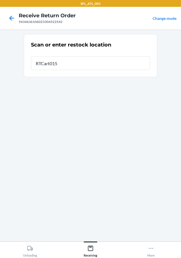
type input "RTCart015"
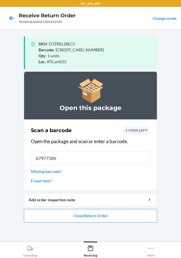
type input "679771867"
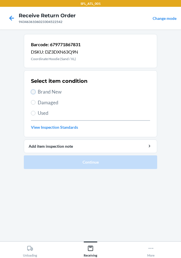
click at [32, 91] on input "Brand New" at bounding box center [33, 92] width 5 height 5
radio input "true"
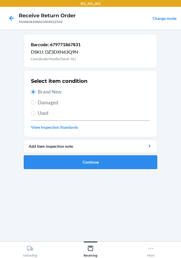
click at [50, 163] on button "Continue" at bounding box center [90, 163] width 133 height 14
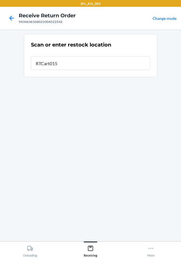
type input "RTCart015"
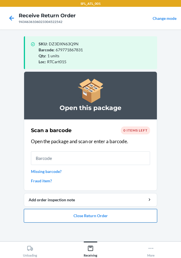
click at [85, 219] on button "Close Return Order" at bounding box center [90, 216] width 133 height 14
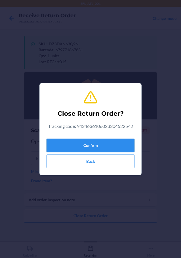
click at [92, 145] on button "Confirm" at bounding box center [91, 146] width 88 height 14
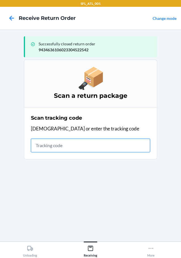
click at [80, 148] on input "text" at bounding box center [90, 146] width 119 height 14
type input "42030259943463610602330444097"
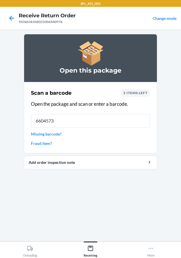
type input "66045735"
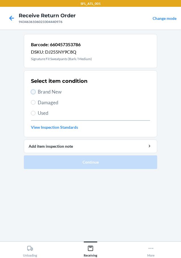
click at [35, 92] on input "Brand New" at bounding box center [33, 92] width 5 height 5
radio input "true"
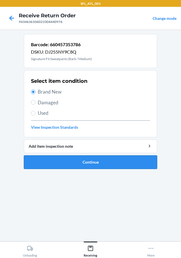
click at [58, 162] on button "Continue" at bounding box center [90, 163] width 133 height 14
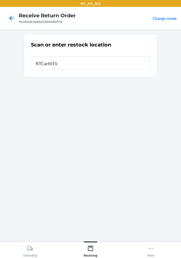
type input "RTCart015"
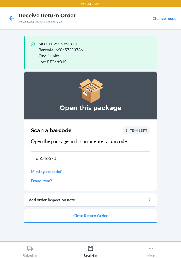
type input "655466780"
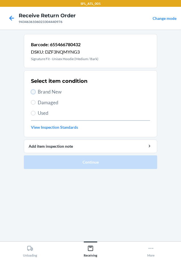
click at [33, 90] on input "Brand New" at bounding box center [33, 92] width 5 height 5
radio input "true"
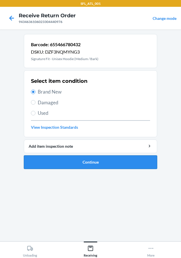
click at [49, 163] on button "Continue" at bounding box center [90, 163] width 133 height 14
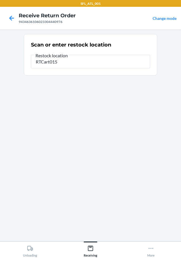
type input "RTCart015"
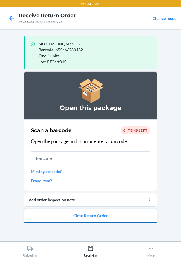
click at [91, 213] on button "Close Return Order" at bounding box center [90, 216] width 133 height 14
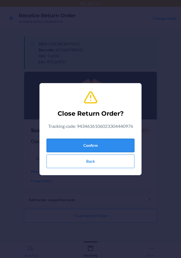
click at [89, 145] on button "Confirm" at bounding box center [91, 146] width 88 height 14
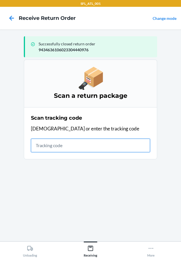
click at [75, 142] on input "text" at bounding box center [90, 146] width 119 height 14
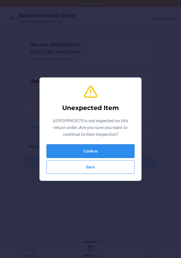
click at [75, 151] on button "Confirm" at bounding box center [91, 151] width 88 height 14
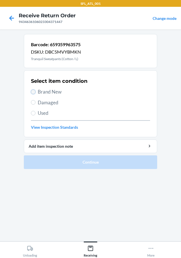
click at [34, 92] on input "Brand New" at bounding box center [33, 92] width 5 height 5
radio input "true"
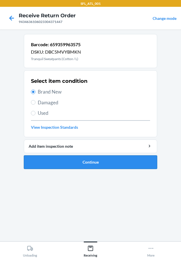
click at [44, 161] on button "Continue" at bounding box center [90, 163] width 133 height 14
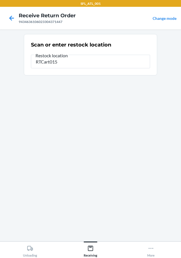
type input "RTCart015"
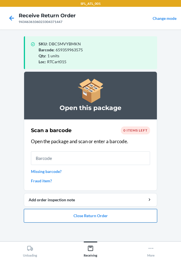
click at [89, 218] on button "Close Return Order" at bounding box center [90, 216] width 133 height 14
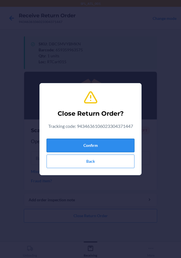
click at [77, 143] on button "Confirm" at bounding box center [91, 146] width 88 height 14
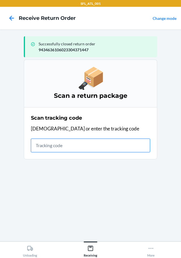
click at [62, 148] on input "text" at bounding box center [90, 146] width 119 height 14
type input "4203025994346361060233044600"
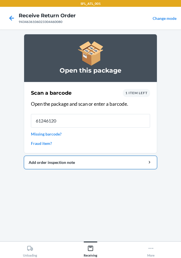
type input "612461207"
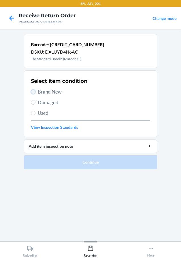
click at [35, 91] on input "Brand New" at bounding box center [33, 92] width 5 height 5
radio input "true"
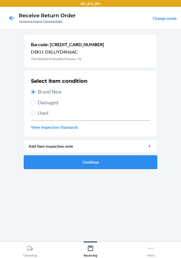
click at [58, 165] on button "Continue" at bounding box center [90, 163] width 133 height 14
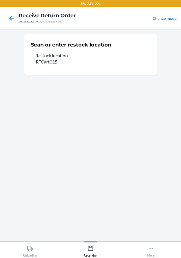
type input "RTCart015"
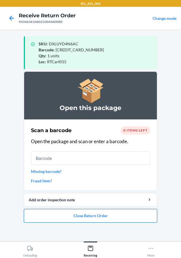
click at [60, 212] on button "Close Return Order" at bounding box center [90, 216] width 133 height 14
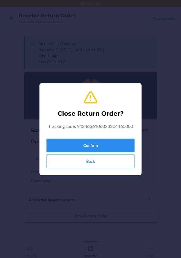
click at [65, 146] on button "Confirm" at bounding box center [91, 146] width 88 height 14
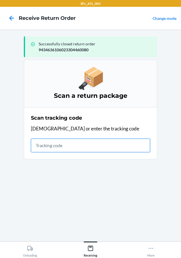
click at [108, 146] on input "text" at bounding box center [90, 146] width 119 height 14
type input "4203025994346361060233044047"
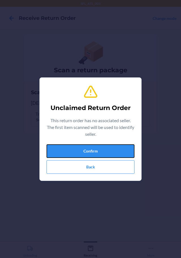
click at [108, 146] on button "Confirm" at bounding box center [91, 151] width 88 height 14
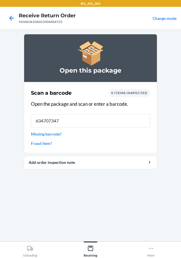
type input "6347073472"
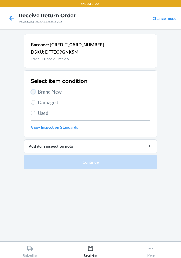
click at [32, 91] on input "Brand New" at bounding box center [33, 92] width 5 height 5
radio input "true"
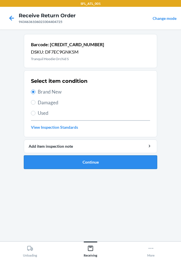
click at [42, 166] on button "Continue" at bounding box center [90, 163] width 133 height 14
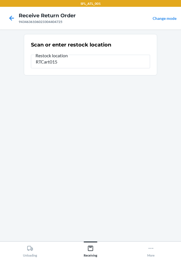
type input "RTCart015"
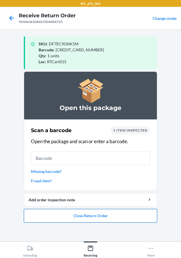
click at [81, 215] on button "Close Return Order" at bounding box center [90, 216] width 133 height 14
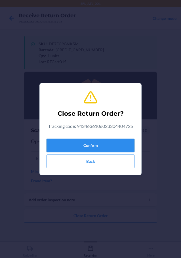
click at [90, 142] on button "Confirm" at bounding box center [91, 146] width 88 height 14
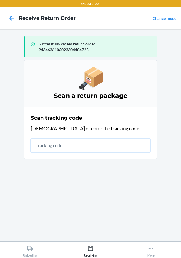
click at [107, 145] on input "text" at bounding box center [90, 146] width 119 height 14
type input "420302599434636106023303791"
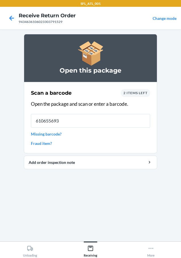
type input "6106556938"
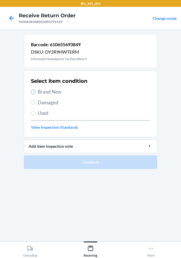
click at [33, 93] on input "Brand New" at bounding box center [33, 92] width 5 height 5
radio input "true"
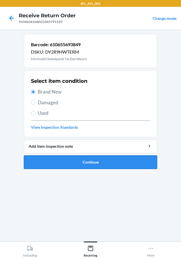
click at [63, 163] on button "Continue" at bounding box center [90, 163] width 133 height 14
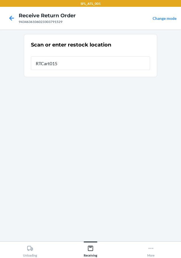
type input "RTCart015"
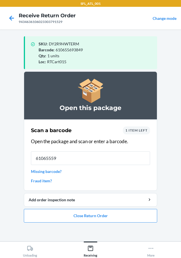
type input "610655593"
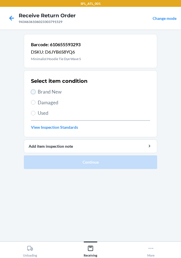
click at [35, 93] on input "Brand New" at bounding box center [33, 92] width 5 height 5
radio input "true"
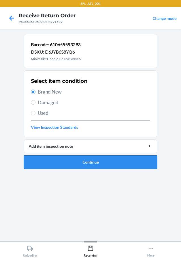
click at [85, 163] on button "Continue" at bounding box center [90, 163] width 133 height 14
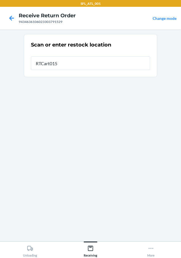
type input "RTCart015"
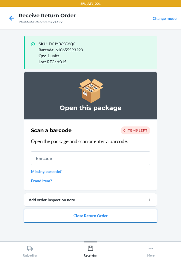
click at [110, 211] on button "Close Return Order" at bounding box center [90, 216] width 133 height 14
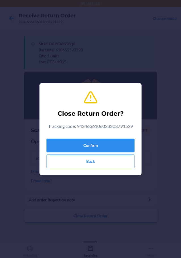
click at [100, 140] on button "Confirm" at bounding box center [91, 146] width 88 height 14
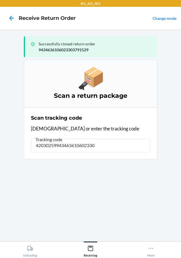
type input "420302599434636106023304"
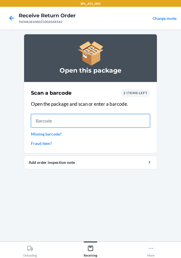
click at [47, 121] on input "text" at bounding box center [90, 121] width 119 height 14
type input "642461"
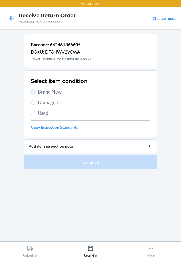
click at [33, 92] on input "Brand New" at bounding box center [33, 92] width 5 height 5
radio input "true"
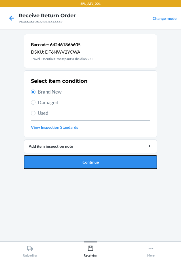
click at [37, 160] on button "Continue" at bounding box center [90, 163] width 133 height 14
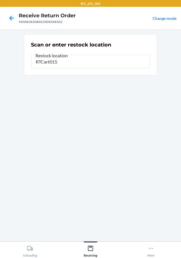
type input "RTCart015"
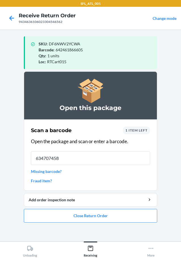
type input "6347074586"
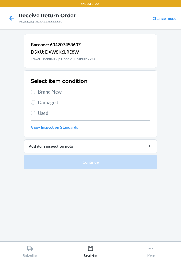
click at [31, 94] on label "Brand New" at bounding box center [90, 91] width 119 height 7
click at [31, 94] on input "Brand New" at bounding box center [33, 92] width 5 height 5
radio input "true"
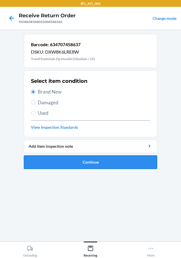
click at [43, 160] on button "Continue" at bounding box center [90, 163] width 133 height 14
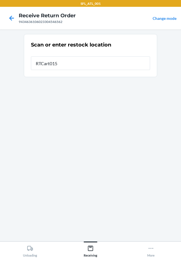
type input "RTCart015"
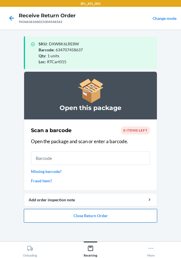
click at [87, 220] on button "Close Return Order" at bounding box center [90, 216] width 133 height 14
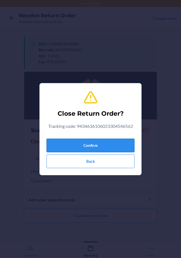
click at [100, 143] on button "Confirm" at bounding box center [91, 146] width 88 height 14
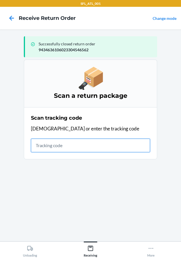
click at [46, 145] on input "text" at bounding box center [90, 146] width 119 height 14
type input "420302599434636106023304348"
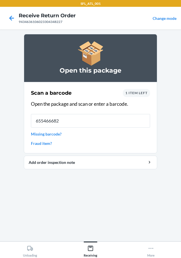
type input "6554666823"
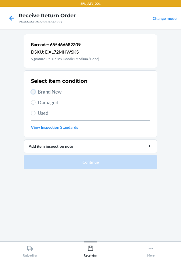
click at [33, 93] on input "Brand New" at bounding box center [33, 92] width 5 height 5
radio input "true"
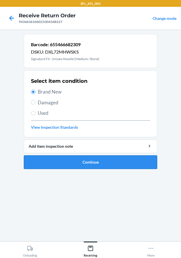
click at [43, 161] on button "Continue" at bounding box center [90, 163] width 133 height 14
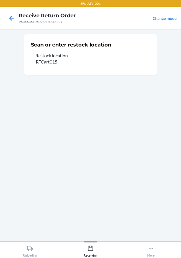
type input "RTCart015"
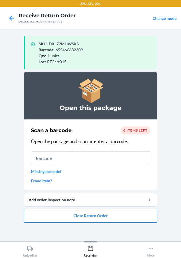
click at [59, 216] on button "Close Return Order" at bounding box center [90, 216] width 133 height 14
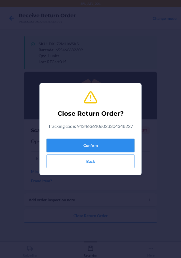
click at [68, 148] on button "Confirm" at bounding box center [91, 146] width 88 height 14
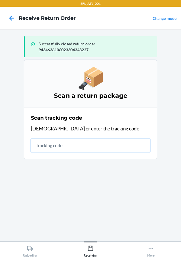
click at [51, 146] on input "text" at bounding box center [90, 146] width 119 height 14
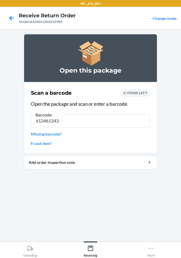
type input "6124612436"
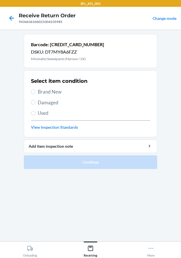
click at [35, 92] on label "Brand New" at bounding box center [90, 91] width 119 height 7
click at [35, 92] on input "Brand New" at bounding box center [33, 92] width 5 height 5
radio input "true"
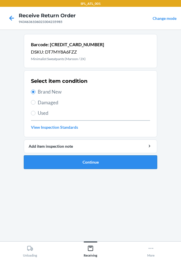
click at [58, 164] on button "Continue" at bounding box center [90, 163] width 133 height 14
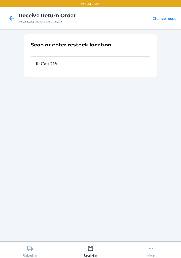
type input "RTCart015"
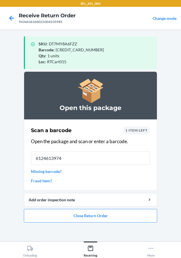
type input "61246139749"
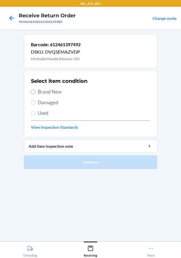
click at [33, 91] on input "Brand New" at bounding box center [33, 92] width 5 height 5
radio input "true"
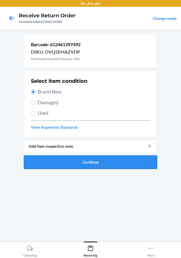
click at [31, 164] on button "Continue" at bounding box center [90, 163] width 133 height 14
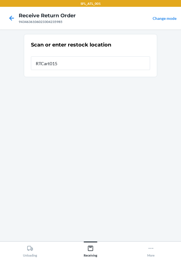
type input "RTCart015"
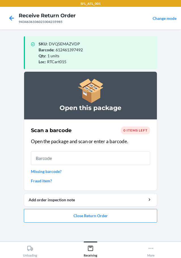
click at [48, 223] on ol "Open this package Scan a barcode 0 items left Open the package and scan or ente…" at bounding box center [90, 150] width 133 height 156
click at [50, 216] on button "Close Return Order" at bounding box center [90, 216] width 133 height 14
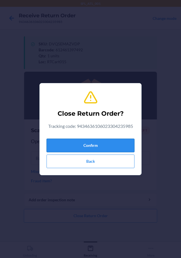
click at [81, 147] on button "Confirm" at bounding box center [91, 146] width 88 height 14
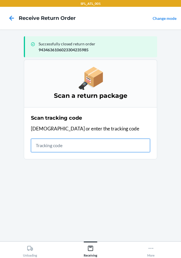
click at [104, 147] on input "text" at bounding box center [90, 146] width 119 height 14
type input "4203025994346361060233034742"
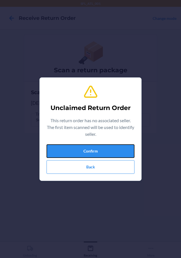
click at [104, 147] on button "Confirm" at bounding box center [91, 151] width 88 height 14
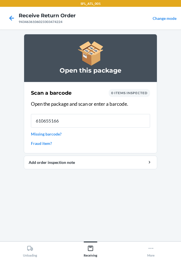
type input "6106551662"
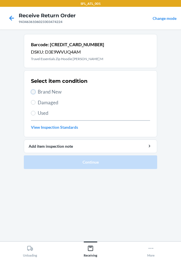
click at [32, 91] on input "Brand New" at bounding box center [33, 92] width 5 height 5
radio input "true"
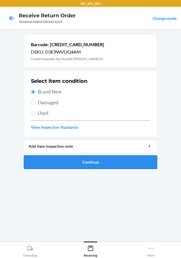
click at [66, 166] on button "Continue" at bounding box center [90, 163] width 133 height 14
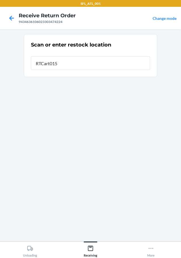
type input "RTCart015"
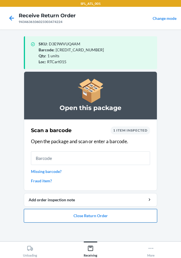
click at [77, 213] on button "Close Return Order" at bounding box center [90, 216] width 133 height 14
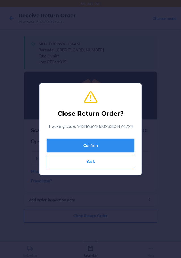
click at [63, 146] on button "Confirm" at bounding box center [91, 146] width 88 height 14
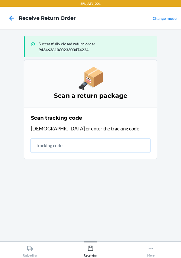
click at [61, 140] on input "text" at bounding box center [90, 146] width 119 height 14
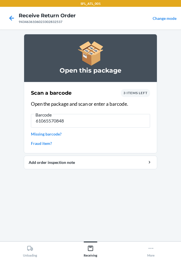
type input "610655708482"
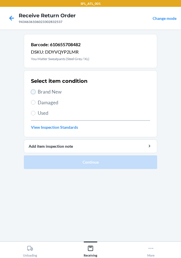
click at [33, 91] on input "Brand New" at bounding box center [33, 92] width 5 height 5
radio input "true"
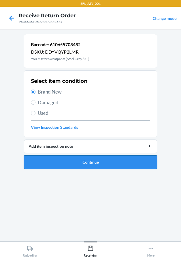
click at [83, 165] on button "Continue" at bounding box center [90, 163] width 133 height 14
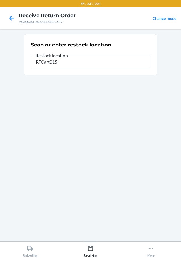
type input "RTCart015"
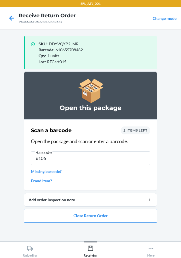
type input "61065"
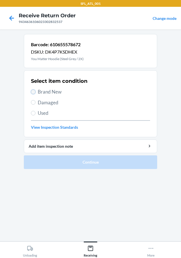
click at [35, 93] on input "Brand New" at bounding box center [33, 92] width 5 height 5
radio input "true"
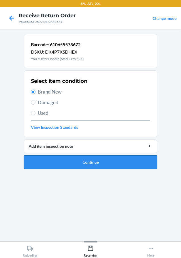
click at [49, 161] on button "Continue" at bounding box center [90, 163] width 133 height 14
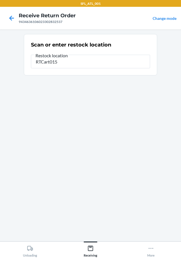
type input "RTCart015"
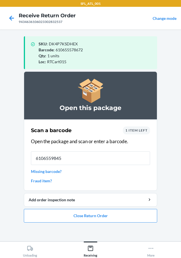
type input "61065598457"
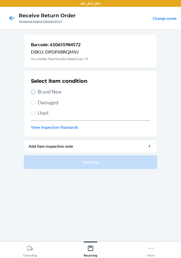
click at [35, 91] on input "Brand New" at bounding box center [33, 92] width 5 height 5
radio input "true"
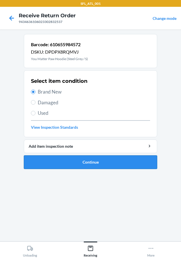
click at [55, 161] on button "Continue" at bounding box center [90, 163] width 133 height 14
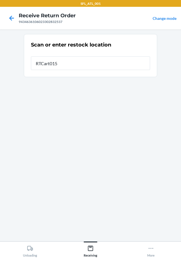
type input "RTCart015"
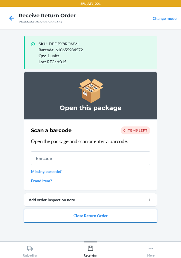
click at [51, 220] on button "Close Return Order" at bounding box center [90, 216] width 133 height 14
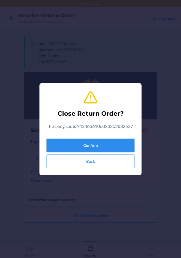
click at [69, 140] on button "Confirm" at bounding box center [91, 146] width 88 height 14
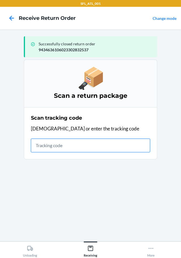
click at [106, 144] on input "text" at bounding box center [90, 146] width 119 height 14
type input "42030259943463610602330444733"
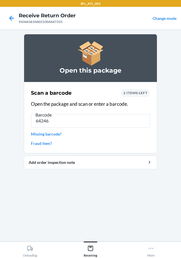
type input "642461"
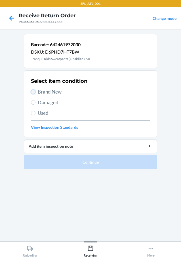
click at [33, 91] on input "Brand New" at bounding box center [33, 92] width 5 height 5
radio input "true"
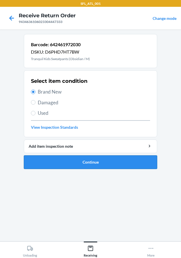
click at [64, 161] on button "Continue" at bounding box center [90, 163] width 133 height 14
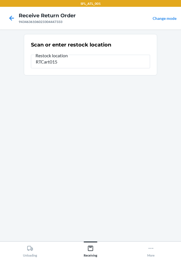
type input "RTCart015"
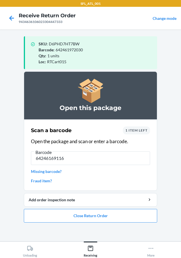
type input "642461691160"
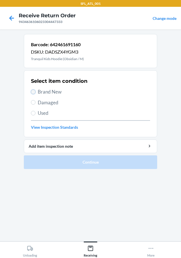
click at [34, 92] on input "Brand New" at bounding box center [33, 92] width 5 height 5
radio input "true"
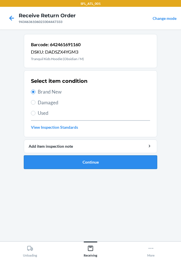
click at [62, 159] on button "Continue" at bounding box center [90, 163] width 133 height 14
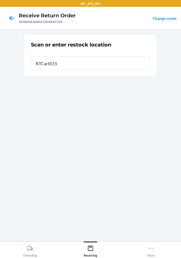
type input "RTCart015"
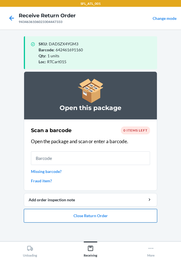
click at [70, 219] on button "Close Return Order" at bounding box center [90, 216] width 133 height 14
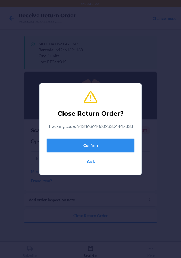
click at [84, 141] on button "Confirm" at bounding box center [91, 146] width 88 height 14
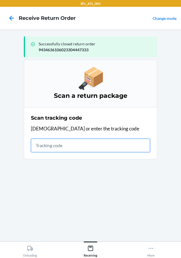
click at [49, 148] on input "text" at bounding box center [90, 146] width 119 height 14
type input "42030259943463610"
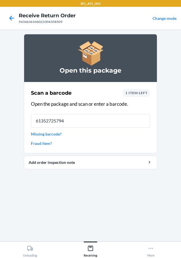
type input "613527257941"
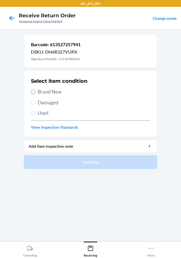
click at [34, 93] on input "Brand New" at bounding box center [33, 92] width 5 height 5
radio input "true"
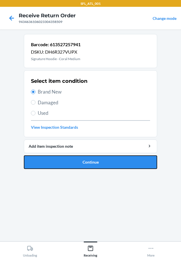
click at [46, 162] on button "Continue" at bounding box center [90, 163] width 133 height 14
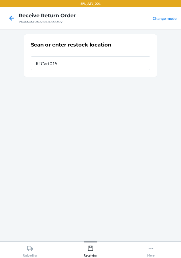
type input "RTCart015"
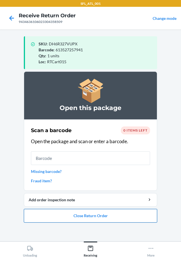
click at [64, 215] on button "Close Return Order" at bounding box center [90, 216] width 133 height 14
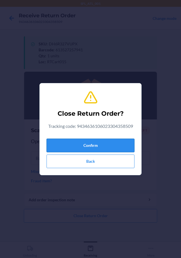
click at [68, 147] on button "Confirm" at bounding box center [91, 146] width 88 height 14
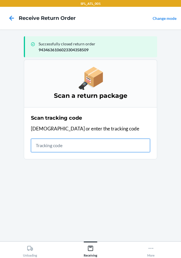
click at [92, 142] on input "text" at bounding box center [90, 146] width 119 height 14
type input "420302599434636106023304242"
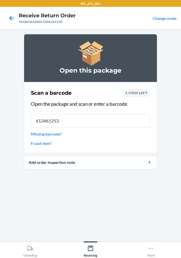
type input "6124612533"
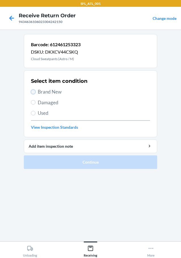
click at [32, 94] on input "Brand New" at bounding box center [33, 92] width 5 height 5
radio input "true"
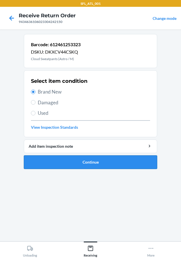
click at [46, 163] on button "Continue" at bounding box center [90, 163] width 133 height 14
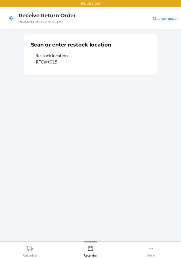
type input "RTCart015"
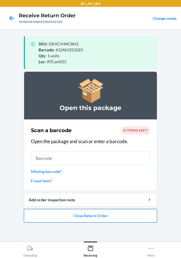
click at [38, 215] on button "Close Return Order" at bounding box center [90, 216] width 133 height 14
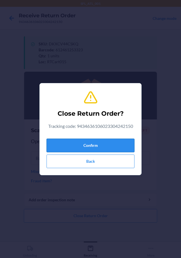
click at [109, 149] on button "Confirm" at bounding box center [91, 146] width 88 height 14
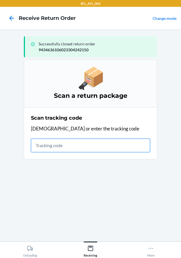
click at [37, 142] on input "text" at bounding box center [90, 146] width 119 height 14
type input "42030259943463610602330430072"
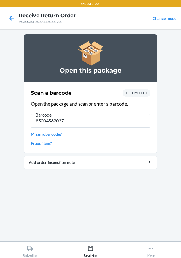
type input "850045820374"
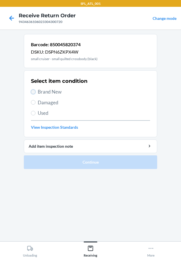
click at [35, 91] on input "Brand New" at bounding box center [33, 92] width 5 height 5
radio input "true"
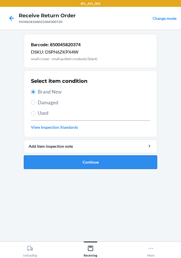
click at [47, 161] on button "Continue" at bounding box center [90, 163] width 133 height 14
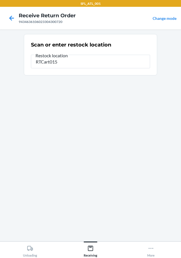
type input "RTCart015"
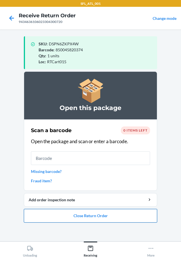
click at [70, 213] on button "Close Return Order" at bounding box center [90, 216] width 133 height 14
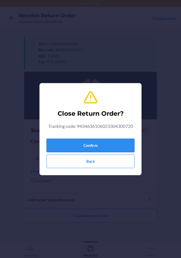
click at [96, 145] on button "Confirm" at bounding box center [91, 146] width 88 height 14
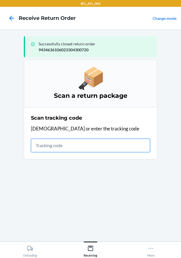
click at [92, 148] on input "text" at bounding box center [90, 146] width 119 height 14
type input "420302"
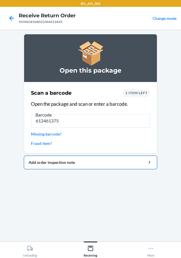
type input "6124613755"
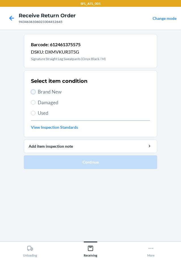
click at [31, 92] on input "Brand New" at bounding box center [33, 92] width 5 height 5
radio input "true"
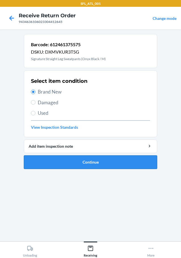
click at [41, 165] on button "Continue" at bounding box center [90, 163] width 133 height 14
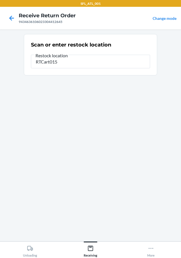
type input "RTCart015"
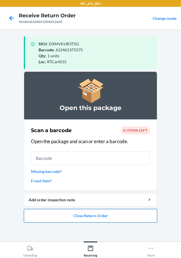
click at [92, 213] on button "Close Return Order" at bounding box center [90, 216] width 133 height 14
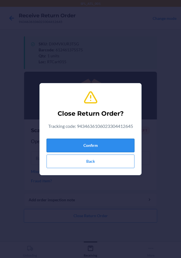
click at [95, 148] on button "Confirm" at bounding box center [91, 146] width 88 height 14
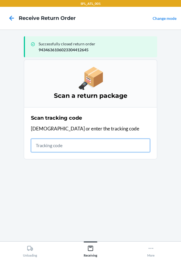
click at [77, 142] on input "text" at bounding box center [90, 146] width 119 height 14
type input "4203025994346361060233039"
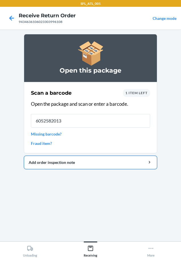
type input "60525820133"
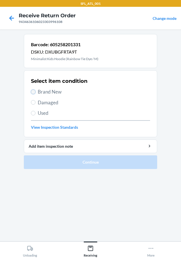
click at [33, 91] on input "Brand New" at bounding box center [33, 92] width 5 height 5
radio input "true"
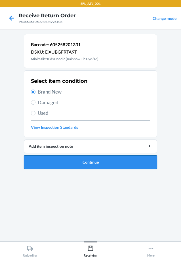
click at [52, 162] on button "Continue" at bounding box center [90, 163] width 133 height 14
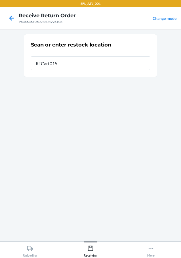
type input "RTCart015"
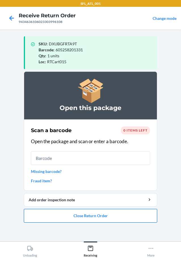
click at [91, 219] on button "Close Return Order" at bounding box center [90, 216] width 133 height 14
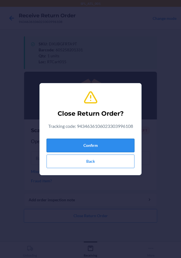
click at [94, 146] on button "Confirm" at bounding box center [91, 146] width 88 height 14
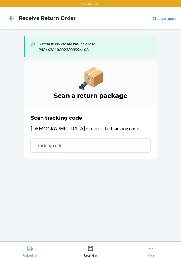
click at [47, 144] on input "text" at bounding box center [90, 146] width 119 height 14
type input "42030259943463610602330"
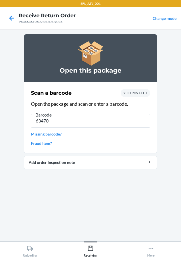
type input "634707"
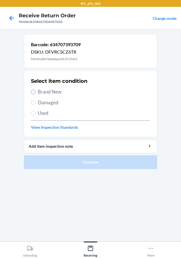
click at [33, 90] on input "Brand New" at bounding box center [33, 92] width 5 height 5
radio input "true"
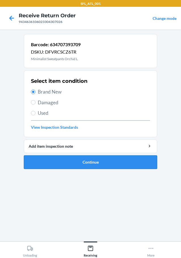
click at [43, 163] on button "Continue" at bounding box center [90, 163] width 133 height 14
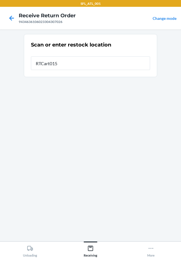
type input "RTCart015"
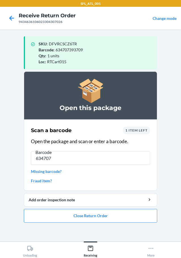
type input "6347071"
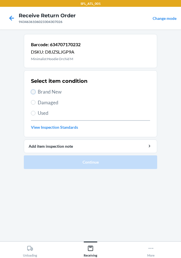
click at [33, 93] on input "Brand New" at bounding box center [33, 92] width 5 height 5
radio input "true"
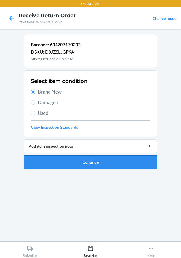
click at [64, 163] on button "Continue" at bounding box center [90, 163] width 133 height 14
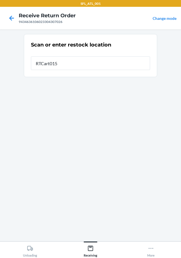
type input "RTCart015"
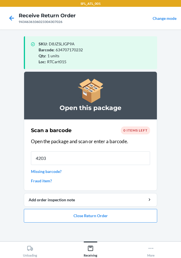
type input "42030"
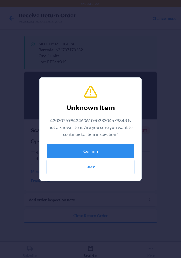
click at [93, 168] on button "Back" at bounding box center [91, 167] width 88 height 14
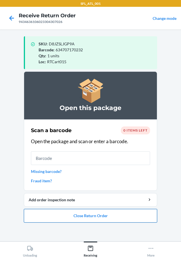
click at [79, 218] on button "Close Return Order" at bounding box center [90, 216] width 133 height 14
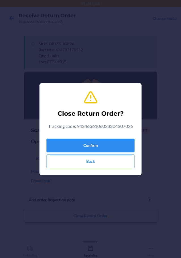
click at [100, 145] on button "Confirm" at bounding box center [91, 146] width 88 height 14
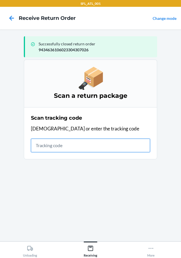
click at [50, 148] on input "text" at bounding box center [90, 146] width 119 height 14
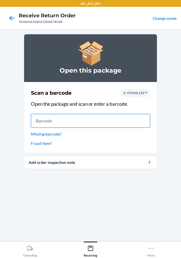
click at [40, 120] on input "text" at bounding box center [90, 121] width 119 height 14
type input "7353801060"
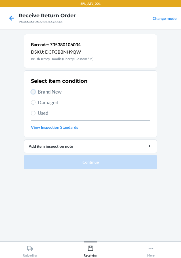
click at [33, 92] on input "Brand New" at bounding box center [33, 92] width 5 height 5
radio input "true"
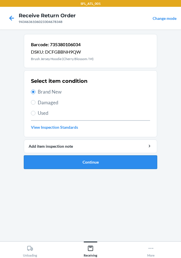
click at [64, 158] on button "Continue" at bounding box center [90, 163] width 133 height 14
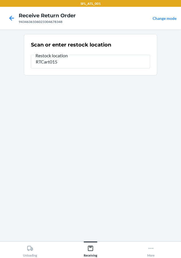
type input "RTCart015"
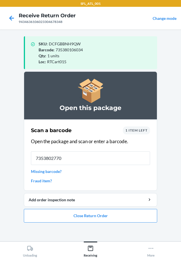
type input "73538027706"
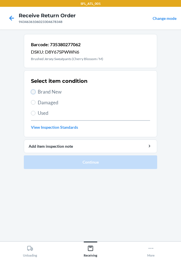
click at [34, 92] on input "Brand New" at bounding box center [33, 92] width 5 height 5
radio input "true"
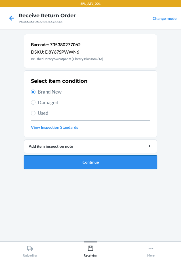
click at [69, 165] on button "Continue" at bounding box center [90, 163] width 133 height 14
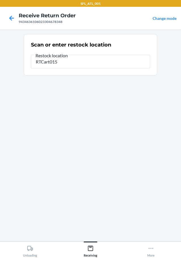
type input "RTCart015"
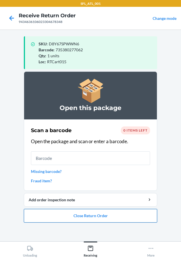
click at [66, 216] on button "Close Return Order" at bounding box center [90, 216] width 133 height 14
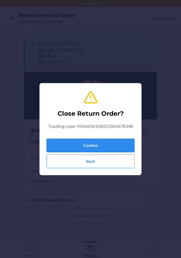
click at [87, 144] on button "Confirm" at bounding box center [91, 146] width 88 height 14
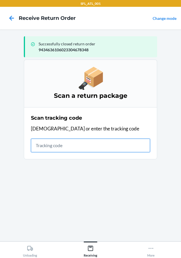
drag, startPoint x: 61, startPoint y: 148, endPoint x: 62, endPoint y: 151, distance: 3.2
click at [62, 151] on input "text" at bounding box center [90, 146] width 119 height 14
type input "420302599434636106023304266"
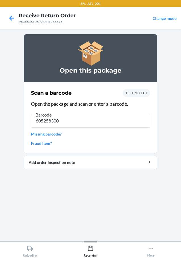
type input "6052583000"
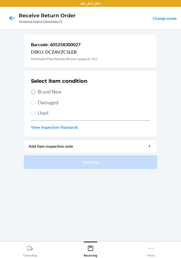
click at [31, 90] on input "Brand New" at bounding box center [33, 92] width 5 height 5
radio input "true"
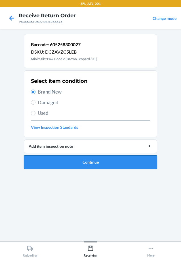
click at [58, 164] on button "Continue" at bounding box center [90, 163] width 133 height 14
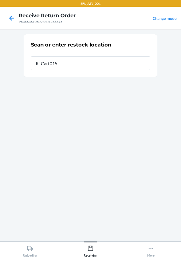
type input "RTCart015"
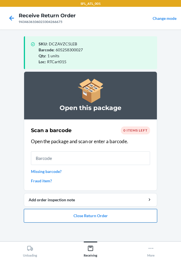
click at [97, 214] on button "Close Return Order" at bounding box center [90, 216] width 133 height 14
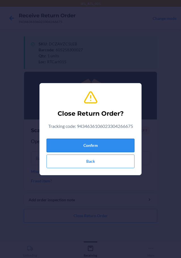
click at [94, 144] on button "Confirm" at bounding box center [91, 146] width 88 height 14
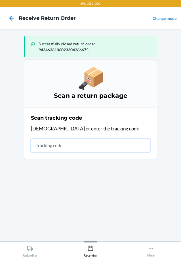
click at [62, 146] on input "text" at bounding box center [90, 146] width 119 height 14
type input "42030259943463610602330475376"
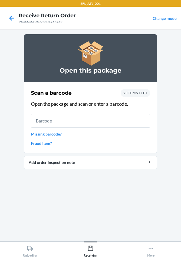
click at [40, 135] on link "Missing barcode?" at bounding box center [90, 134] width 119 height 6
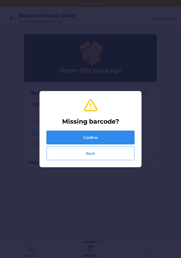
click at [70, 137] on button "Confirm" at bounding box center [91, 138] width 88 height 14
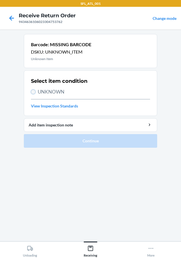
click at [34, 93] on input "UNKNOWN" at bounding box center [33, 92] width 5 height 5
radio input "true"
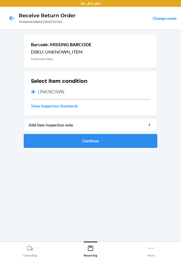
click at [51, 142] on button "Continue" at bounding box center [90, 141] width 133 height 14
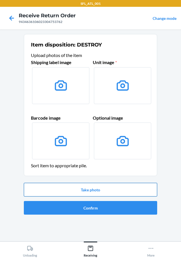
click at [67, 190] on button "Take photo" at bounding box center [90, 190] width 133 height 14
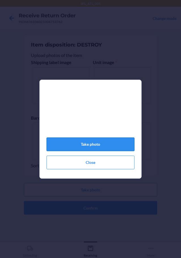
click at [109, 147] on button "Take photo" at bounding box center [91, 145] width 88 height 14
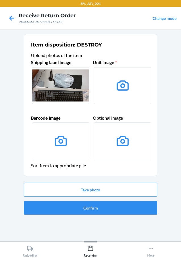
click at [97, 189] on button "Take photo" at bounding box center [90, 190] width 133 height 14
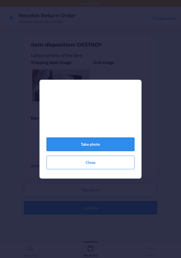
click at [104, 147] on button "Take photo" at bounding box center [91, 145] width 88 height 14
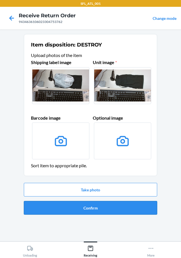
click at [84, 206] on button "Confirm" at bounding box center [90, 208] width 133 height 14
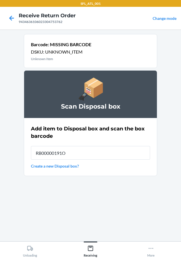
type input "RB00000191O"
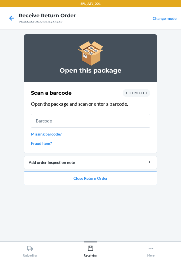
click at [41, 133] on link "Missing barcode?" at bounding box center [90, 134] width 119 height 6
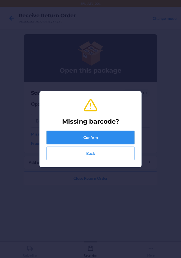
click at [75, 136] on button "Confirm" at bounding box center [91, 138] width 88 height 14
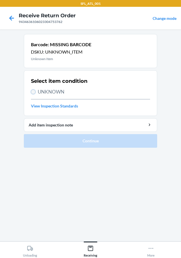
click at [35, 92] on input "UNKNOWN" at bounding box center [33, 92] width 5 height 5
radio input "true"
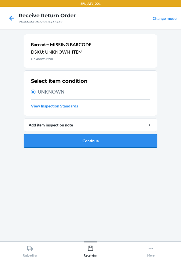
click at [100, 144] on button "Continue" at bounding box center [90, 141] width 133 height 14
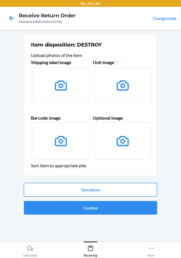
click at [98, 192] on button "Take photo" at bounding box center [90, 190] width 133 height 14
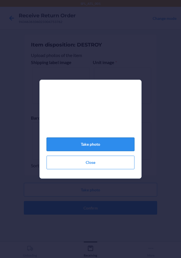
click at [107, 148] on button "Take photo" at bounding box center [91, 145] width 88 height 14
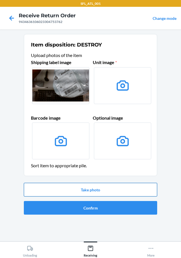
click at [108, 191] on button "Take photo" at bounding box center [90, 190] width 133 height 14
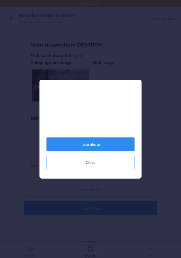
click at [119, 146] on button "Take photo" at bounding box center [91, 145] width 88 height 14
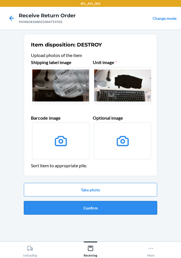
click at [64, 208] on button "Confirm" at bounding box center [90, 208] width 133 height 14
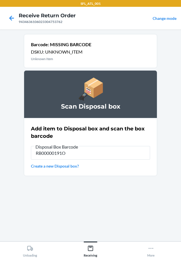
type input "RB00000191O"
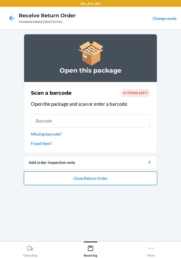
click at [79, 178] on button "Close Return Order" at bounding box center [90, 179] width 133 height 14
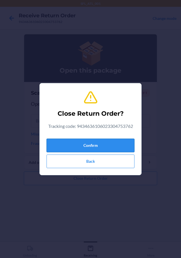
click at [78, 143] on button "Confirm" at bounding box center [91, 146] width 88 height 14
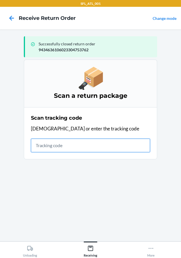
click at [50, 150] on input "text" at bounding box center [90, 146] width 119 height 14
type input "4203025994346361060233045272"
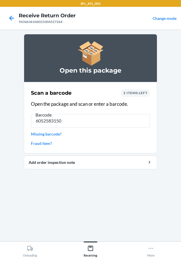
type input "60525831502"
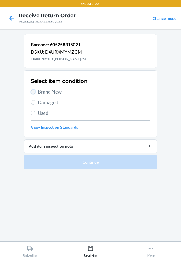
click at [33, 93] on input "Brand New" at bounding box center [33, 92] width 5 height 5
radio input "true"
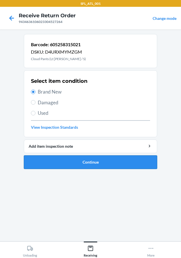
click at [43, 162] on button "Continue" at bounding box center [90, 163] width 133 height 14
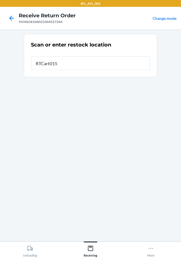
type input "RTCart015"
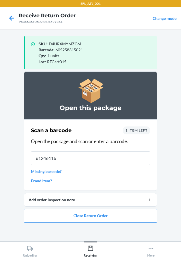
type input "612461164"
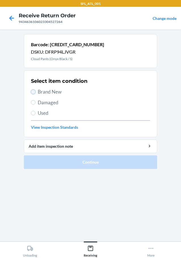
click at [32, 92] on input "Brand New" at bounding box center [33, 92] width 5 height 5
radio input "true"
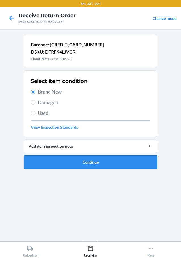
click at [53, 164] on button "Continue" at bounding box center [90, 163] width 133 height 14
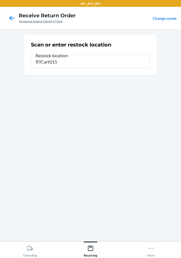
type input "RTCart015"
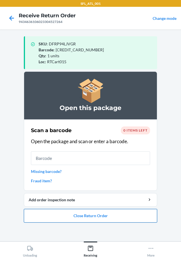
click at [46, 216] on button "Close Return Order" at bounding box center [90, 216] width 133 height 14
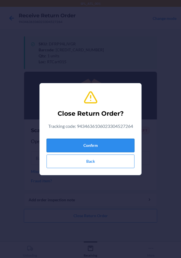
click at [59, 140] on button "Confirm" at bounding box center [91, 146] width 88 height 14
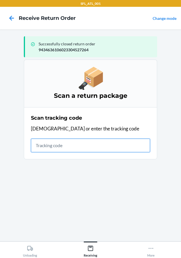
click at [113, 146] on input "text" at bounding box center [90, 146] width 119 height 14
type input "4203025994346361060233043"
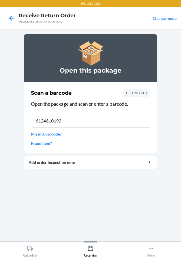
type input "61246101928"
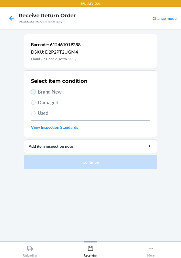
click at [33, 93] on input "Brand New" at bounding box center [33, 92] width 5 height 5
radio input "true"
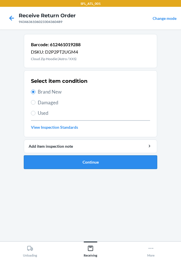
click at [48, 160] on button "Continue" at bounding box center [90, 163] width 133 height 14
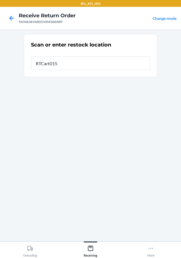
type input "RTCart015"
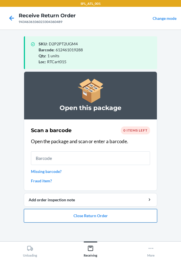
click at [78, 220] on button "Close Return Order" at bounding box center [90, 216] width 133 height 14
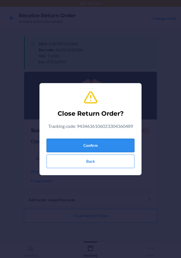
click at [84, 144] on button "Confirm" at bounding box center [91, 146] width 88 height 14
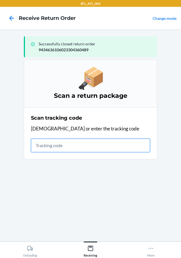
click at [65, 147] on input "text" at bounding box center [90, 146] width 119 height 14
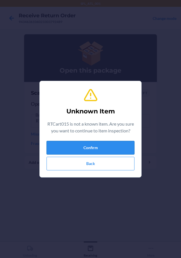
click at [100, 148] on button "Confirm" at bounding box center [91, 148] width 88 height 14
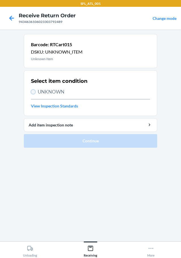
click at [33, 92] on input "UNKNOWN" at bounding box center [33, 92] width 5 height 5
radio input "true"
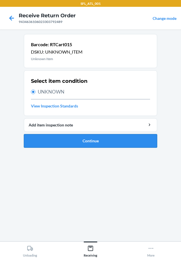
click at [45, 136] on button "Continue" at bounding box center [90, 141] width 133 height 14
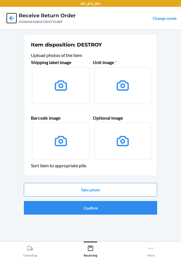
click at [14, 14] on icon at bounding box center [12, 18] width 10 height 10
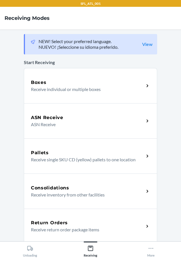
click at [66, 225] on div "Return Orders" at bounding box center [87, 223] width 113 height 7
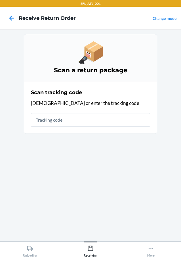
click at [68, 120] on input "text" at bounding box center [90, 120] width 119 height 14
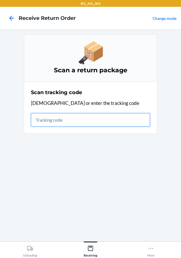
click at [92, 125] on input "text" at bounding box center [90, 120] width 119 height 14
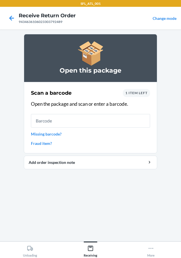
click at [70, 121] on input "text" at bounding box center [90, 121] width 119 height 14
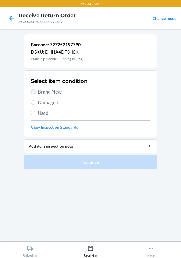
click at [35, 91] on input "Brand New" at bounding box center [33, 92] width 5 height 5
radio input "true"
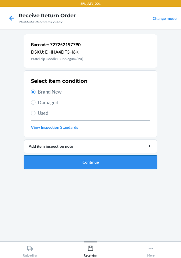
click at [51, 162] on button "Continue" at bounding box center [90, 163] width 133 height 14
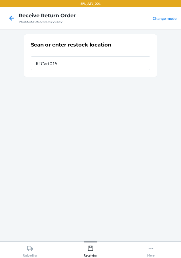
type input "RTCart015"
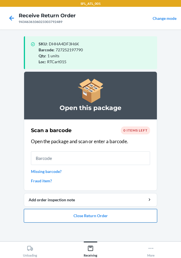
click at [89, 214] on button "Close Return Order" at bounding box center [90, 216] width 133 height 14
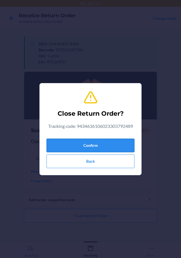
click at [84, 144] on button "Confirm" at bounding box center [91, 146] width 88 height 14
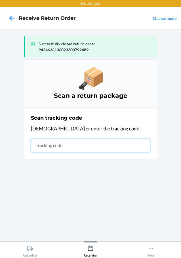
click at [61, 145] on input "text" at bounding box center [90, 146] width 119 height 14
type input "42030259943463610602330411692"
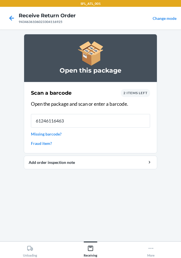
type input "612461164636"
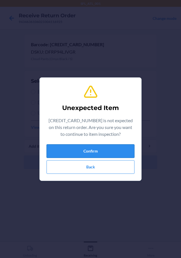
click at [63, 148] on button "Confirm" at bounding box center [91, 151] width 88 height 14
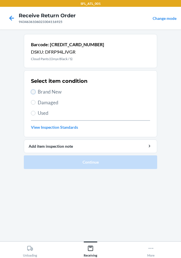
click at [32, 90] on input "Brand New" at bounding box center [33, 92] width 5 height 5
radio input "true"
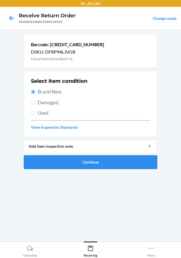
click at [46, 161] on button "Continue" at bounding box center [90, 163] width 133 height 14
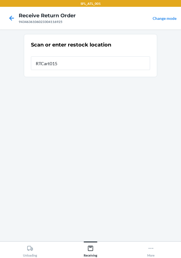
type input "RTCart015"
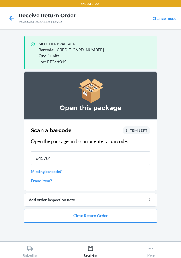
type input "6457812"
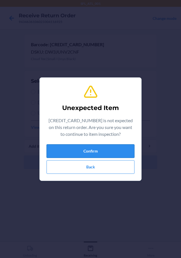
click at [69, 151] on button "Confirm" at bounding box center [91, 151] width 88 height 14
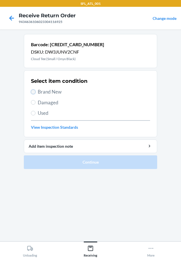
click at [34, 93] on input "Brand New" at bounding box center [33, 92] width 5 height 5
radio input "true"
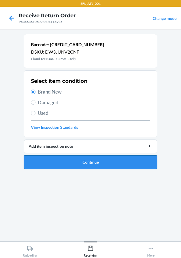
click at [83, 161] on button "Continue" at bounding box center [90, 163] width 133 height 14
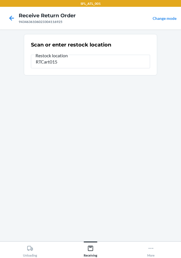
type input "RTCart015"
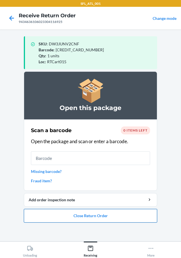
click at [85, 217] on button "Close Return Order" at bounding box center [90, 216] width 133 height 14
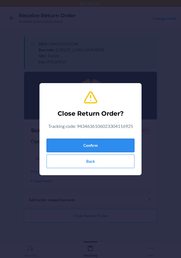
click at [99, 146] on button "Confirm" at bounding box center [91, 146] width 88 height 14
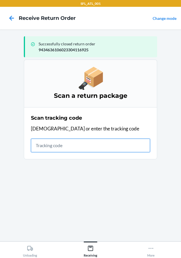
click at [53, 145] on input "text" at bounding box center [90, 146] width 119 height 14
type input "420302599434636106023304595355"
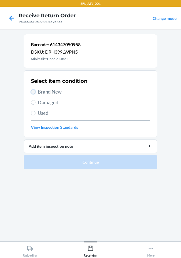
click at [34, 92] on input "Brand New" at bounding box center [33, 92] width 5 height 5
radio input "true"
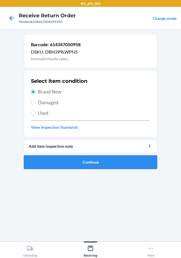
click at [61, 161] on button "Continue" at bounding box center [90, 163] width 133 height 14
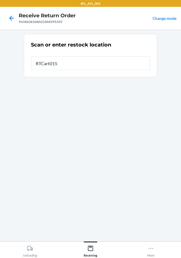
type input "RTCart015"
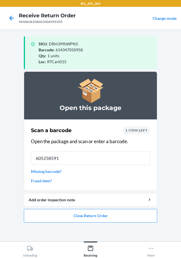
type input "6052585916"
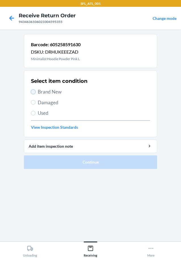
click at [35, 92] on input "Brand New" at bounding box center [33, 92] width 5 height 5
radio input "true"
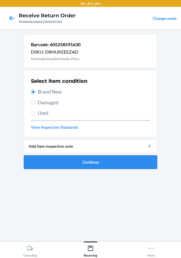
click at [47, 167] on button "Continue" at bounding box center [90, 163] width 133 height 14
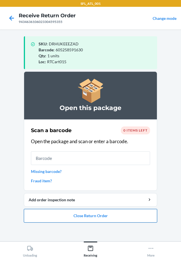
click at [68, 214] on button "Close Return Order" at bounding box center [90, 216] width 133 height 14
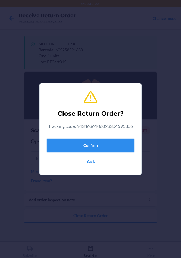
click at [79, 144] on button "Confirm" at bounding box center [91, 146] width 88 height 14
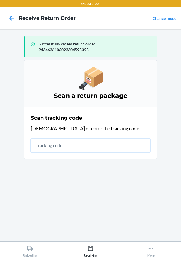
click at [45, 140] on input "text" at bounding box center [90, 146] width 119 height 14
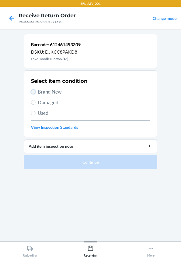
click at [33, 92] on input "Brand New" at bounding box center [33, 92] width 5 height 5
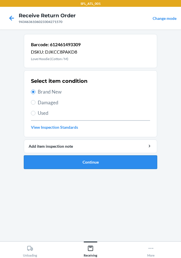
click at [43, 168] on button "Continue" at bounding box center [90, 163] width 133 height 14
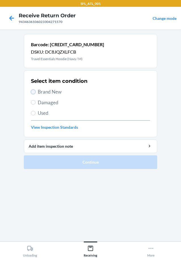
click at [35, 91] on input "Brand New" at bounding box center [33, 92] width 5 height 5
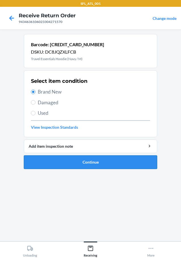
click at [53, 166] on button "Continue" at bounding box center [90, 163] width 133 height 14
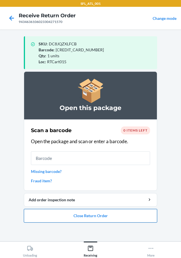
click at [64, 221] on button "Close Return Order" at bounding box center [90, 216] width 133 height 14
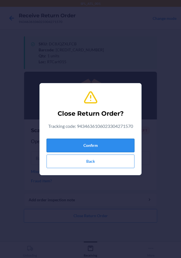
click at [91, 147] on button "Confirm" at bounding box center [91, 146] width 88 height 14
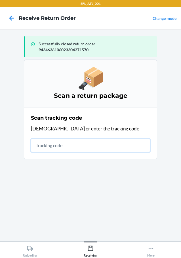
click at [43, 149] on input "text" at bounding box center [90, 146] width 119 height 14
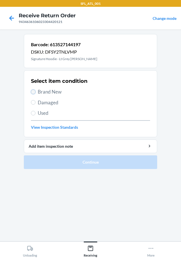
click at [32, 91] on input "Brand New" at bounding box center [33, 92] width 5 height 5
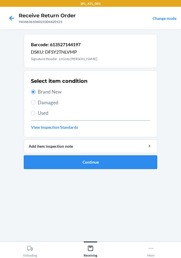
click at [30, 156] on button "Continue" at bounding box center [90, 163] width 133 height 14
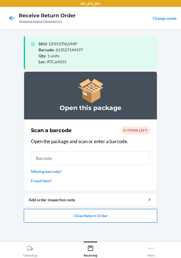
click at [74, 213] on button "Close Return Order" at bounding box center [90, 216] width 133 height 14
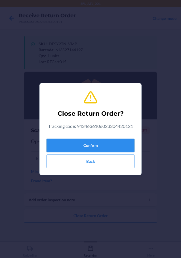
click at [91, 143] on button "Confirm" at bounding box center [91, 146] width 88 height 14
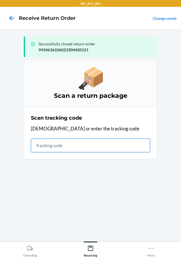
click at [87, 145] on input "text" at bounding box center [90, 146] width 119 height 14
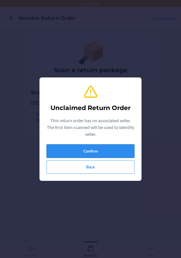
click at [110, 151] on button "Confirm" at bounding box center [91, 151] width 88 height 14
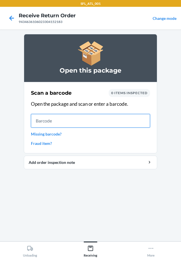
click at [41, 120] on input "text" at bounding box center [90, 121] width 119 height 14
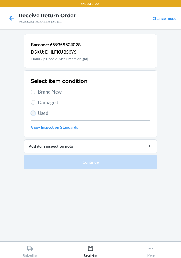
click at [33, 114] on input "Used" at bounding box center [33, 113] width 5 height 5
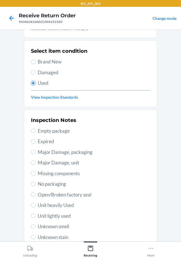
scroll to position [57, 0]
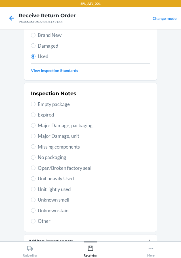
click at [34, 179] on label "Unit heavily Used" at bounding box center [90, 178] width 119 height 7
click at [34, 179] on input "Unit heavily Used" at bounding box center [33, 179] width 5 height 5
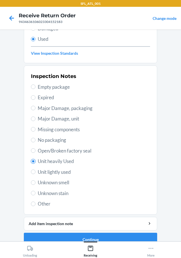
scroll to position [84, 0]
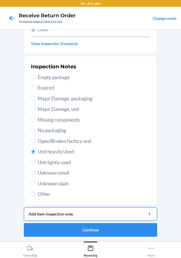
click at [49, 217] on button "Add item inspection note" at bounding box center [90, 214] width 133 height 14
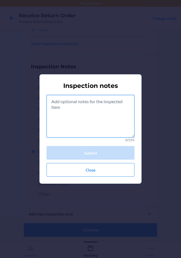
click at [72, 124] on textarea at bounding box center [91, 116] width 88 height 43
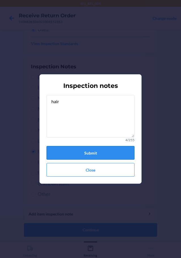
click at [79, 150] on button "Submit" at bounding box center [91, 153] width 88 height 14
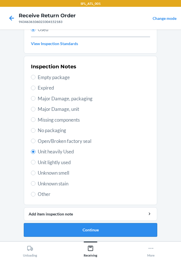
click at [57, 230] on button "Continue" at bounding box center [90, 230] width 133 height 14
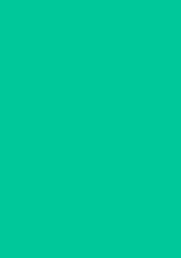
scroll to position [0, 0]
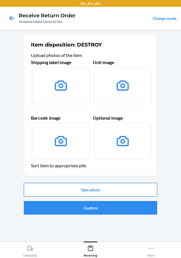
click at [66, 190] on button "Take photo" at bounding box center [90, 190] width 133 height 14
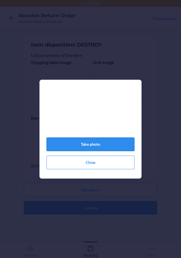
click at [83, 149] on button "Take photo" at bounding box center [91, 145] width 88 height 14
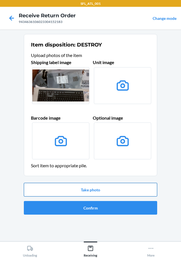
click at [106, 190] on button "Take photo" at bounding box center [90, 190] width 133 height 14
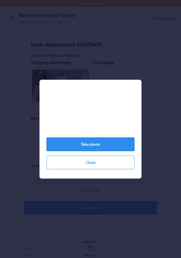
click at [109, 151] on button "Take photo" at bounding box center [91, 145] width 88 height 14
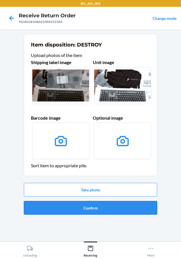
click at [94, 205] on button "Confirm" at bounding box center [90, 208] width 133 height 14
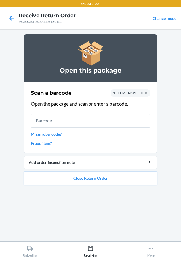
click at [62, 179] on button "Close Return Order" at bounding box center [90, 179] width 133 height 14
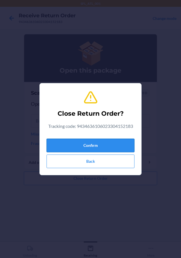
click at [69, 142] on button "Confirm" at bounding box center [91, 146] width 88 height 14
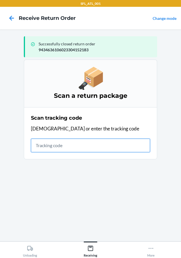
click at [68, 142] on input "text" at bounding box center [90, 146] width 119 height 14
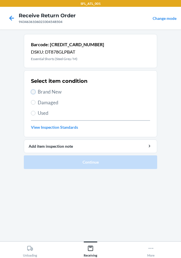
click at [31, 93] on input "Brand New" at bounding box center [33, 92] width 5 height 5
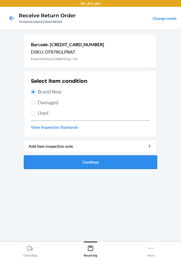
click at [31, 159] on button "Continue" at bounding box center [90, 163] width 133 height 14
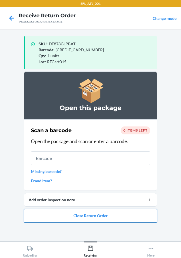
click at [57, 217] on button "Close Return Order" at bounding box center [90, 216] width 133 height 14
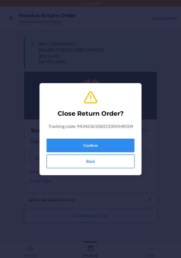
click at [77, 165] on button "Back" at bounding box center [91, 162] width 88 height 14
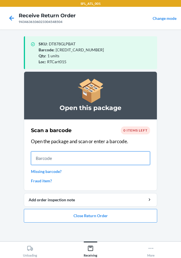
click at [49, 159] on input "text" at bounding box center [90, 159] width 119 height 14
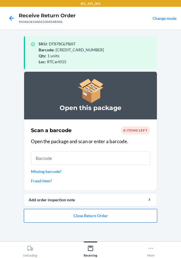
click at [62, 215] on button "Close Return Order" at bounding box center [90, 216] width 133 height 14
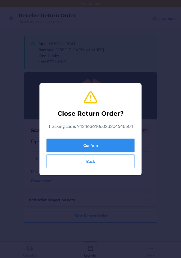
click at [89, 144] on button "Confirm" at bounding box center [91, 146] width 88 height 14
click at [96, 144] on button "Confirm" at bounding box center [91, 146] width 88 height 14
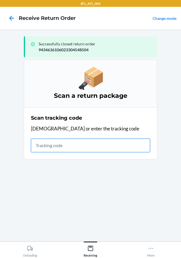
click at [43, 150] on input "text" at bounding box center [90, 146] width 119 height 14
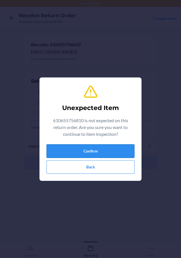
click at [73, 152] on button "Confirm" at bounding box center [91, 151] width 88 height 14
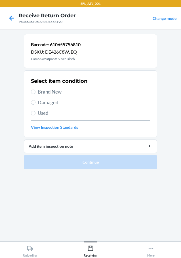
click at [35, 92] on label "Brand New" at bounding box center [90, 91] width 119 height 7
click at [35, 92] on input "Brand New" at bounding box center [33, 92] width 5 height 5
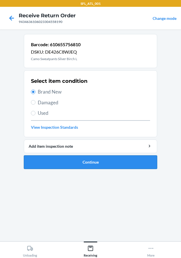
click at [67, 167] on button "Continue" at bounding box center [90, 163] width 133 height 14
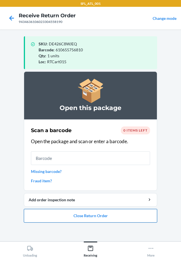
click at [33, 213] on button "Close Return Order" at bounding box center [90, 216] width 133 height 14
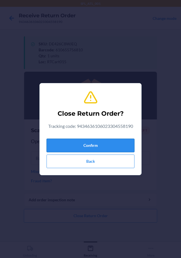
click at [73, 143] on button "Confirm" at bounding box center [91, 146] width 88 height 14
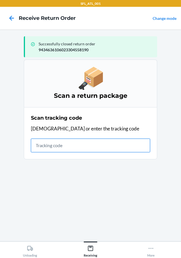
click at [71, 147] on input "text" at bounding box center [90, 146] width 119 height 14
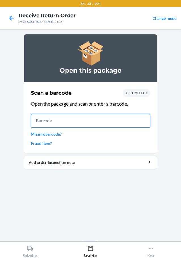
click at [70, 117] on input "text" at bounding box center [90, 121] width 119 height 14
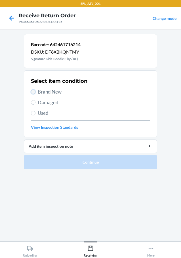
click at [33, 92] on input "Brand New" at bounding box center [33, 92] width 5 height 5
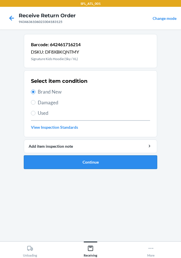
click at [47, 164] on button "Continue" at bounding box center [90, 163] width 133 height 14
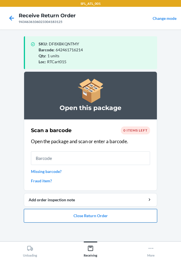
click at [60, 217] on button "Close Return Order" at bounding box center [90, 216] width 133 height 14
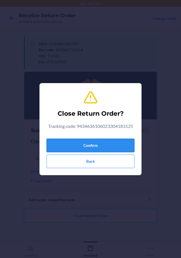
click at [81, 144] on button "Confirm" at bounding box center [91, 146] width 88 height 14
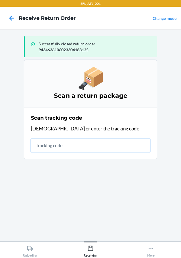
click at [76, 145] on input "text" at bounding box center [90, 146] width 119 height 14
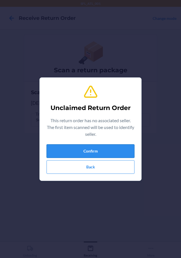
click at [76, 147] on button "Confirm" at bounding box center [91, 151] width 88 height 14
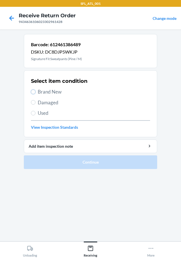
drag, startPoint x: 32, startPoint y: 92, endPoint x: 52, endPoint y: 160, distance: 70.9
click at [32, 92] on input "Brand New" at bounding box center [33, 92] width 5 height 5
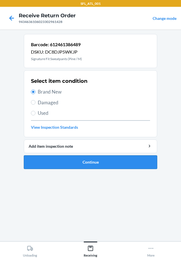
click at [67, 163] on button "Continue" at bounding box center [90, 163] width 133 height 14
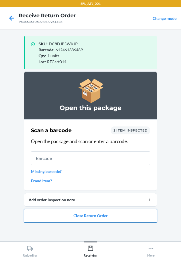
click at [66, 214] on button "Close Return Order" at bounding box center [90, 216] width 133 height 14
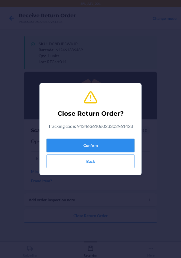
click at [98, 142] on button "Confirm" at bounding box center [91, 146] width 88 height 14
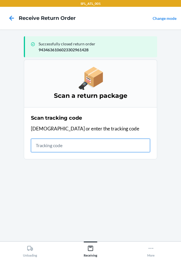
click at [75, 148] on input "text" at bounding box center [90, 146] width 119 height 14
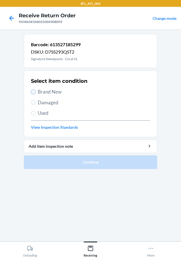
click at [32, 92] on input "Brand New" at bounding box center [33, 92] width 5 height 5
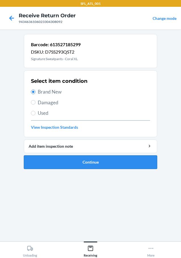
click at [42, 161] on button "Continue" at bounding box center [90, 163] width 133 height 14
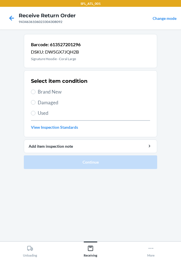
click at [31, 93] on section "Select item condition Brand New Damaged Used View Inspection Standards" at bounding box center [90, 103] width 133 height 67
click at [32, 91] on input "Brand New" at bounding box center [33, 92] width 5 height 5
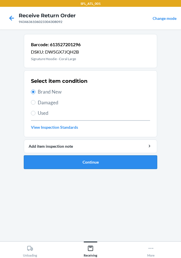
click at [56, 157] on button "Continue" at bounding box center [90, 163] width 133 height 14
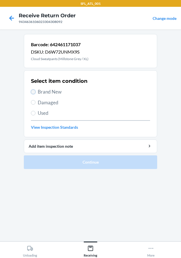
click at [35, 91] on input "Brand New" at bounding box center [33, 92] width 5 height 5
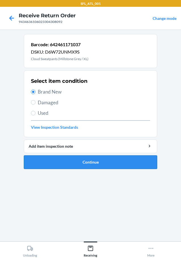
drag, startPoint x: 54, startPoint y: 159, endPoint x: 53, endPoint y: 161, distance: 2.9
click at [54, 159] on button "Continue" at bounding box center [90, 163] width 133 height 14
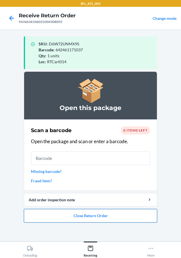
click at [54, 217] on button "Close Return Order" at bounding box center [90, 216] width 133 height 14
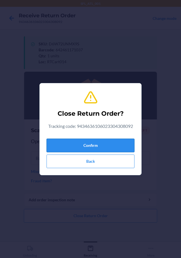
click at [85, 146] on button "Confirm" at bounding box center [91, 146] width 88 height 14
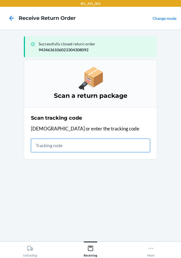
click at [69, 149] on input "text" at bounding box center [90, 146] width 119 height 14
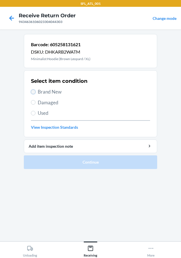
click at [33, 92] on input "Brand New" at bounding box center [33, 92] width 5 height 5
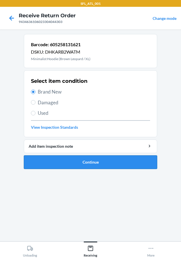
click at [54, 163] on button "Continue" at bounding box center [90, 163] width 133 height 14
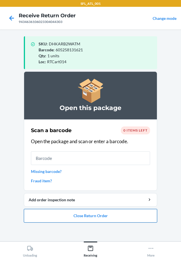
click at [58, 216] on button "Close Return Order" at bounding box center [90, 216] width 133 height 14
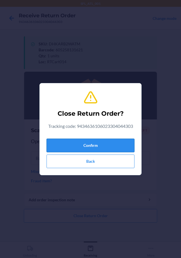
click at [87, 144] on button "Confirm" at bounding box center [91, 146] width 88 height 14
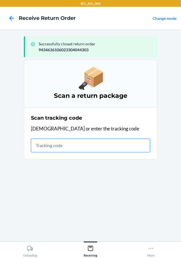
click at [49, 147] on input "text" at bounding box center [90, 146] width 119 height 14
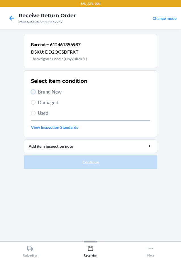
click at [35, 91] on input "Brand New" at bounding box center [33, 92] width 5 height 5
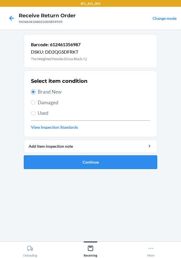
click at [53, 163] on button "Continue" at bounding box center [90, 163] width 133 height 14
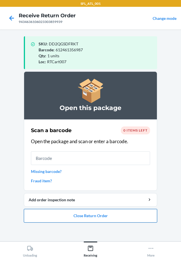
click at [34, 211] on button "Close Return Order" at bounding box center [90, 216] width 133 height 14
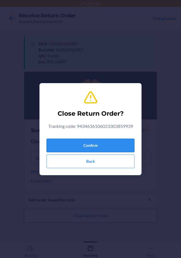
click at [69, 142] on button "Confirm" at bounding box center [91, 146] width 88 height 14
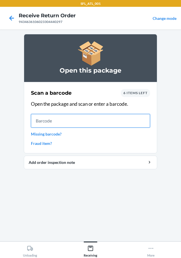
click at [72, 121] on input "text" at bounding box center [90, 121] width 119 height 14
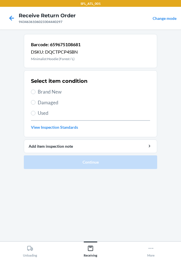
click at [36, 91] on label "Brand New" at bounding box center [90, 91] width 119 height 7
click at [35, 91] on input "Brand New" at bounding box center [33, 92] width 5 height 5
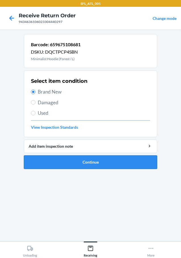
click at [62, 161] on button "Continue" at bounding box center [90, 163] width 133 height 14
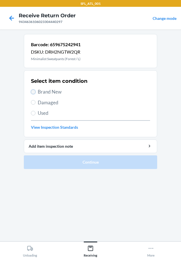
click at [33, 93] on input "Brand New" at bounding box center [33, 92] width 5 height 5
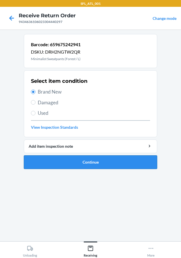
click at [60, 164] on button "Continue" at bounding box center [90, 163] width 133 height 14
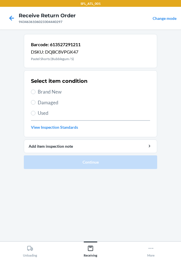
click at [35, 90] on label "Brand New" at bounding box center [90, 91] width 119 height 7
click at [35, 90] on input "Brand New" at bounding box center [33, 92] width 5 height 5
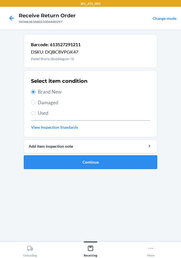
click at [54, 163] on button "Continue" at bounding box center [90, 163] width 133 height 14
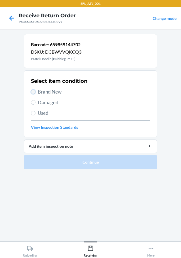
click at [34, 93] on input "Brand New" at bounding box center [33, 92] width 5 height 5
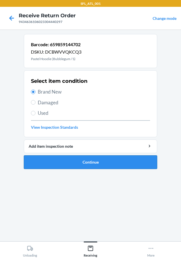
click at [52, 161] on button "Continue" at bounding box center [90, 163] width 133 height 14
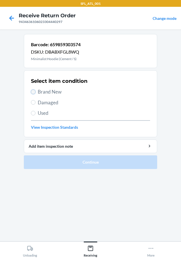
click at [34, 91] on input "Brand New" at bounding box center [33, 92] width 5 height 5
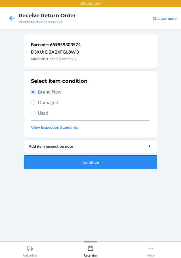
click at [104, 163] on button "Continue" at bounding box center [90, 163] width 133 height 14
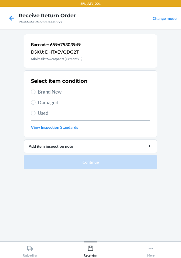
click at [33, 89] on label "Brand New" at bounding box center [90, 91] width 119 height 7
click at [33, 90] on input "Brand New" at bounding box center [33, 92] width 5 height 5
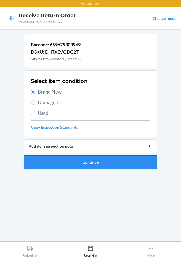
click at [60, 163] on button "Continue" at bounding box center [90, 163] width 133 height 14
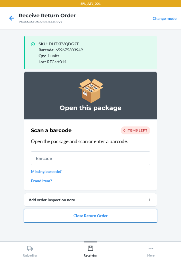
click at [84, 212] on button "Close Return Order" at bounding box center [90, 216] width 133 height 14
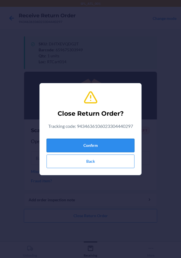
click at [93, 140] on button "Confirm" at bounding box center [91, 146] width 88 height 14
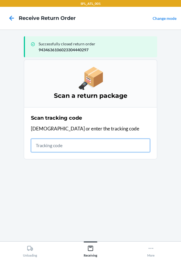
click at [80, 147] on input "text" at bounding box center [90, 146] width 119 height 14
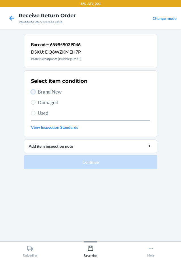
click at [35, 90] on input "Brand New" at bounding box center [33, 92] width 5 height 5
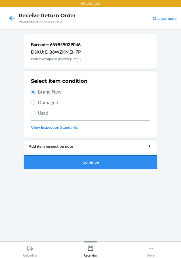
click at [58, 162] on button "Continue" at bounding box center [90, 163] width 133 height 14
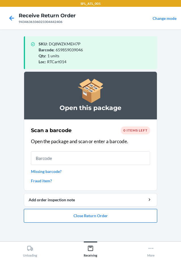
click at [64, 216] on button "Close Return Order" at bounding box center [90, 216] width 133 height 14
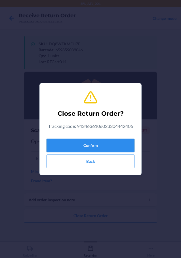
click at [86, 144] on button "Confirm" at bounding box center [91, 146] width 88 height 14
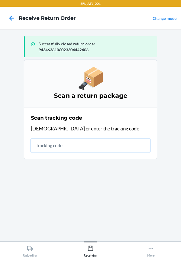
click at [82, 142] on input "text" at bounding box center [90, 146] width 119 height 14
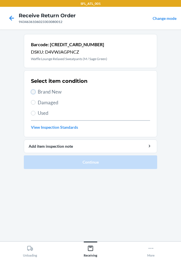
click at [35, 92] on input "Brand New" at bounding box center [33, 92] width 5 height 5
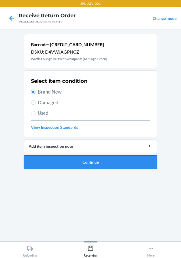
click at [45, 161] on button "Continue" at bounding box center [90, 163] width 133 height 14
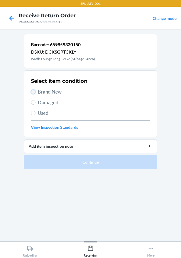
click at [32, 91] on input "Brand New" at bounding box center [33, 92] width 5 height 5
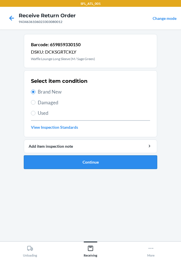
click at [49, 160] on button "Continue" at bounding box center [90, 163] width 133 height 14
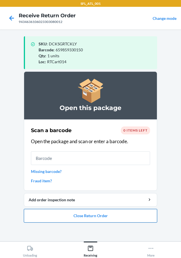
click at [72, 213] on button "Close Return Order" at bounding box center [90, 216] width 133 height 14
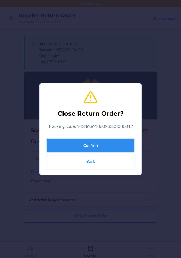
click at [82, 144] on button "Confirm" at bounding box center [91, 146] width 88 height 14
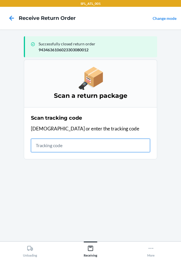
click at [49, 143] on input "text" at bounding box center [90, 146] width 119 height 14
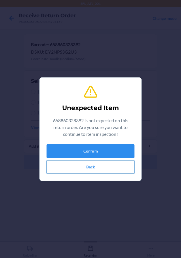
click at [62, 168] on button "Back" at bounding box center [91, 167] width 88 height 14
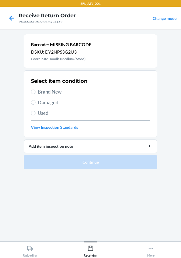
click at [33, 115] on label "Used" at bounding box center [90, 113] width 119 height 7
click at [33, 115] on input "Used" at bounding box center [33, 113] width 5 height 5
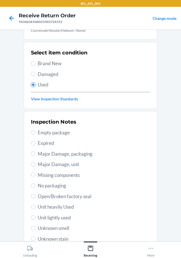
scroll to position [84, 0]
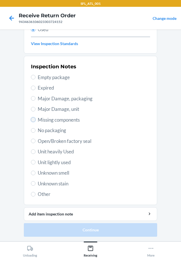
click at [31, 121] on input "Missing components" at bounding box center [33, 119] width 5 height 5
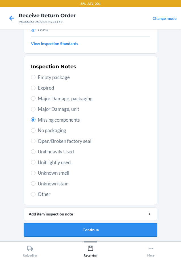
click at [42, 226] on button "Continue" at bounding box center [90, 230] width 133 height 14
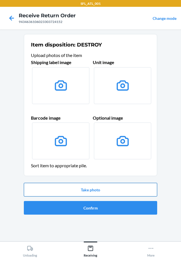
click at [69, 195] on button "Take photo" at bounding box center [90, 190] width 133 height 14
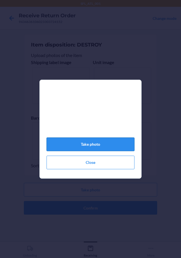
click at [98, 147] on button "Take photo" at bounding box center [91, 145] width 88 height 14
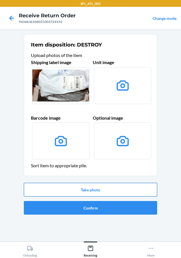
click at [95, 191] on button "Take photo" at bounding box center [90, 190] width 133 height 14
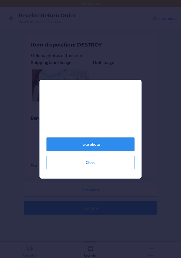
click at [103, 148] on button "Take photo" at bounding box center [91, 145] width 88 height 14
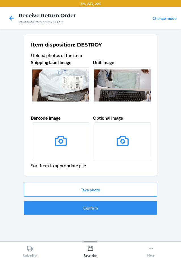
click at [69, 187] on button "Take photo" at bounding box center [90, 190] width 133 height 14
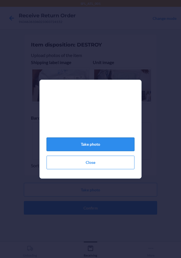
click at [81, 144] on button "Take photo" at bounding box center [91, 145] width 88 height 14
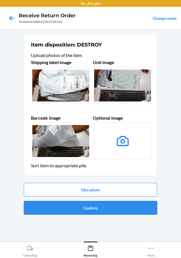
click at [72, 204] on button "Confirm" at bounding box center [90, 208] width 133 height 14
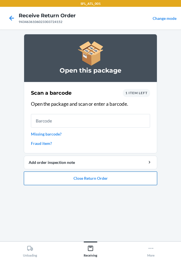
click at [45, 173] on button "Close Return Order" at bounding box center [90, 179] width 133 height 14
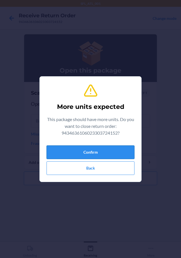
click at [81, 150] on button "Confirm" at bounding box center [91, 153] width 88 height 14
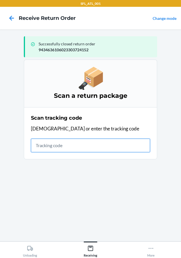
click at [41, 146] on input "text" at bounding box center [90, 146] width 119 height 14
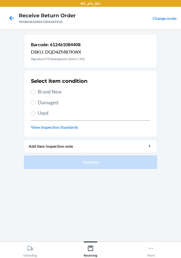
click at [31, 91] on label "Brand New" at bounding box center [90, 91] width 119 height 7
click at [31, 91] on input "Brand New" at bounding box center [33, 92] width 5 height 5
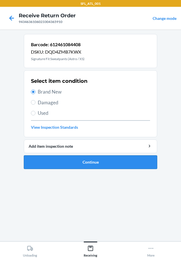
click at [54, 159] on button "Continue" at bounding box center [90, 163] width 133 height 14
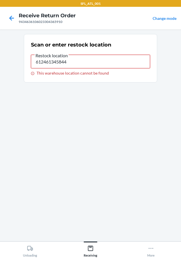
drag, startPoint x: 72, startPoint y: 63, endPoint x: 26, endPoint y: 69, distance: 46.2
click at [26, 69] on section "Scan or enter restock location Restock location 612461345844 This warehouse loc…" at bounding box center [90, 58] width 133 height 49
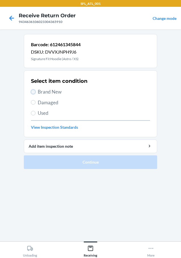
click at [34, 93] on input "Brand New" at bounding box center [33, 92] width 5 height 5
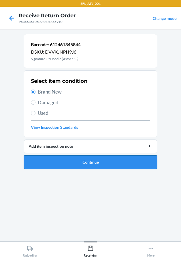
click at [66, 163] on button "Continue" at bounding box center [90, 163] width 133 height 14
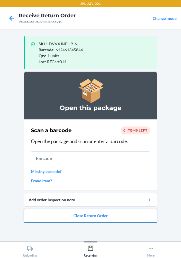
click at [103, 213] on button "Close Return Order" at bounding box center [90, 216] width 133 height 14
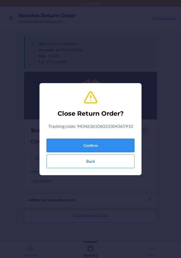
click at [107, 145] on button "Confirm" at bounding box center [91, 146] width 88 height 14
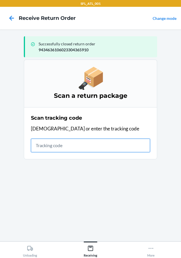
click at [105, 148] on input "text" at bounding box center [90, 146] width 119 height 14
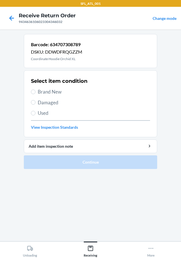
click at [31, 94] on label "Brand New" at bounding box center [90, 91] width 119 height 7
click at [31, 94] on input "Brand New" at bounding box center [33, 92] width 5 height 5
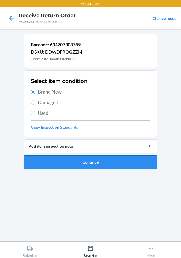
click at [45, 160] on button "Continue" at bounding box center [90, 163] width 133 height 14
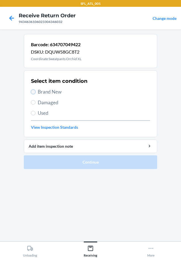
click at [33, 91] on input "Brand New" at bounding box center [33, 92] width 5 height 5
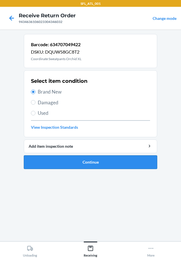
click at [56, 161] on button "Continue" at bounding box center [90, 163] width 133 height 14
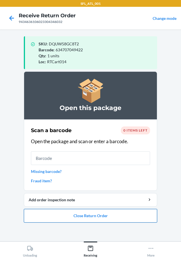
click at [74, 214] on button "Close Return Order" at bounding box center [90, 216] width 133 height 14
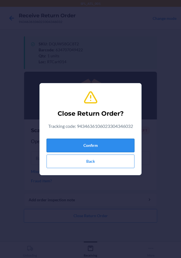
click at [86, 145] on button "Confirm" at bounding box center [91, 146] width 88 height 14
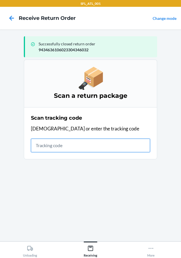
click at [57, 150] on input "text" at bounding box center [90, 146] width 119 height 14
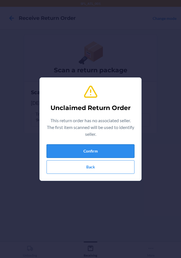
click at [59, 148] on button "Confirm" at bounding box center [91, 151] width 88 height 14
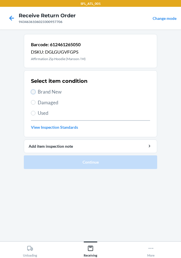
click at [35, 94] on input "Brand New" at bounding box center [33, 92] width 5 height 5
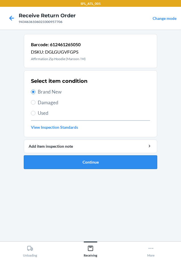
click at [43, 159] on button "Continue" at bounding box center [90, 163] width 133 height 14
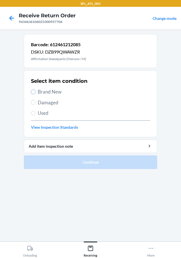
click at [33, 92] on input "Brand New" at bounding box center [33, 92] width 5 height 5
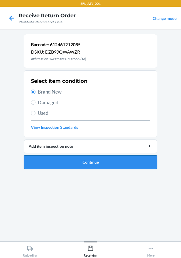
click at [116, 166] on button "Continue" at bounding box center [90, 163] width 133 height 14
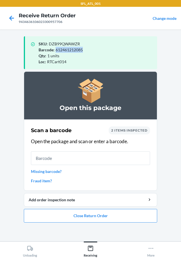
drag, startPoint x: 83, startPoint y: 49, endPoint x: 56, endPoint y: 49, distance: 26.7
click at [56, 49] on div "Barcode : 612461212085" at bounding box center [96, 50] width 114 height 6
copy span "612461212085"
click at [104, 52] on div "Barcode : 612461212085" at bounding box center [96, 50] width 114 height 6
click at [101, 212] on button "Close Return Order" at bounding box center [90, 216] width 133 height 14
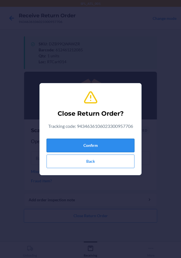
click at [72, 144] on button "Confirm" at bounding box center [91, 146] width 88 height 14
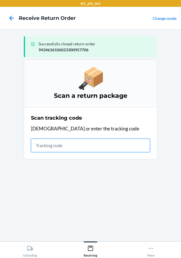
click at [99, 149] on input "text" at bounding box center [90, 146] width 119 height 14
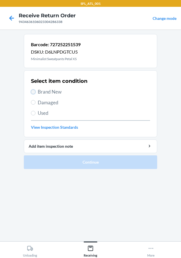
click at [35, 93] on input "Brand New" at bounding box center [33, 92] width 5 height 5
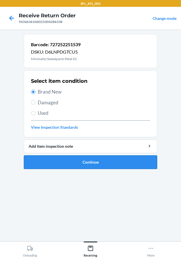
click at [57, 163] on button "Continue" at bounding box center [90, 163] width 133 height 14
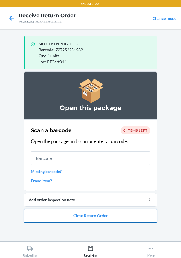
click at [97, 220] on button "Close Return Order" at bounding box center [90, 216] width 133 height 14
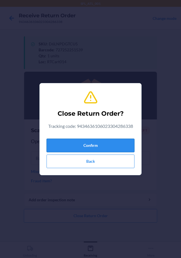
click at [119, 148] on button "Confirm" at bounding box center [91, 146] width 88 height 14
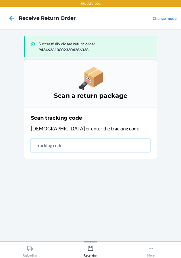
click at [45, 148] on input "text" at bounding box center [90, 146] width 119 height 14
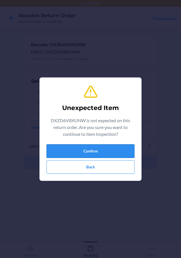
click at [73, 144] on button "Confirm" at bounding box center [91, 151] width 88 height 14
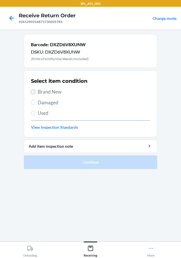
click at [34, 91] on input "Brand New" at bounding box center [33, 92] width 5 height 5
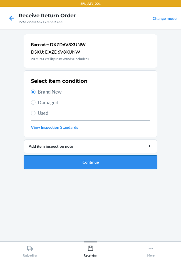
click at [94, 160] on button "Continue" at bounding box center [90, 163] width 133 height 14
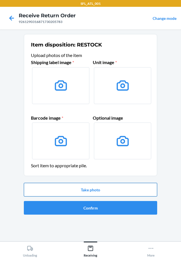
click at [99, 186] on button "Take photo" at bounding box center [90, 190] width 133 height 14
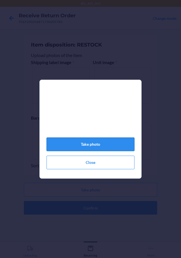
click at [119, 146] on button "Take photo" at bounding box center [91, 145] width 88 height 14
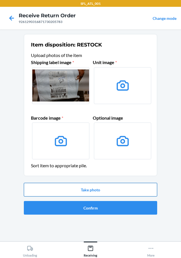
click at [90, 188] on button "Take photo" at bounding box center [90, 190] width 133 height 14
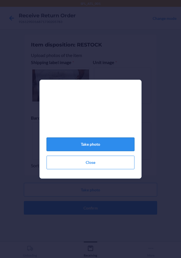
click at [103, 147] on button "Take photo" at bounding box center [91, 145] width 88 height 14
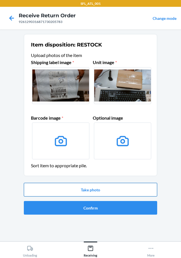
click at [92, 194] on button "Take photo" at bounding box center [90, 190] width 133 height 14
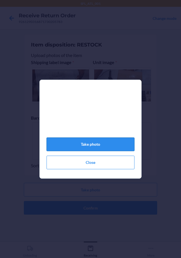
click at [108, 145] on button "Take photo" at bounding box center [91, 145] width 88 height 14
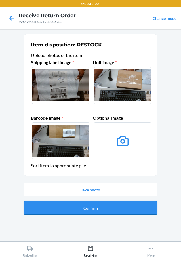
click at [89, 209] on button "Confirm" at bounding box center [90, 208] width 133 height 14
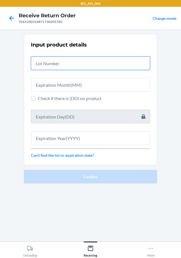
click at [74, 66] on input "text" at bounding box center [90, 63] width 119 height 14
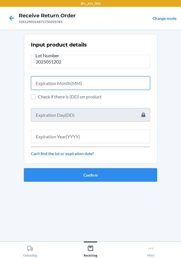
click at [74, 84] on input "text" at bounding box center [90, 83] width 119 height 14
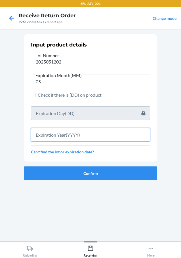
click at [62, 138] on input "text" at bounding box center [90, 135] width 119 height 14
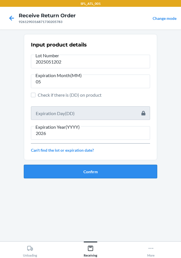
click at [63, 169] on button "Confirm" at bounding box center [90, 172] width 133 height 14
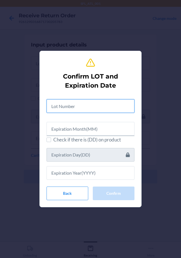
click at [82, 106] on input "text" at bounding box center [91, 106] width 88 height 14
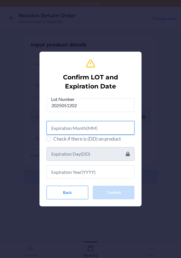
click at [78, 128] on input "text" at bounding box center [91, 128] width 88 height 14
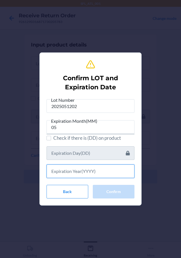
click at [70, 176] on input "text" at bounding box center [91, 172] width 88 height 14
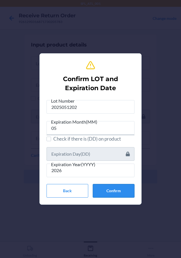
click at [108, 188] on button "Confirm" at bounding box center [114, 191] width 42 height 14
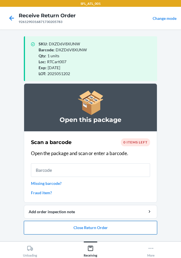
click at [94, 228] on button "Close Return Order" at bounding box center [90, 228] width 133 height 14
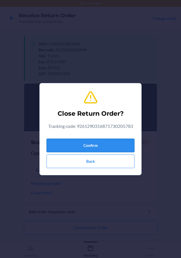
click at [112, 146] on button "Confirm" at bounding box center [91, 146] width 88 height 14
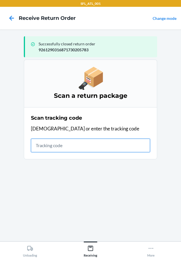
click at [54, 147] on input "text" at bounding box center [90, 146] width 119 height 14
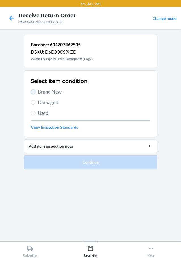
click at [34, 92] on input "Brand New" at bounding box center [33, 92] width 5 height 5
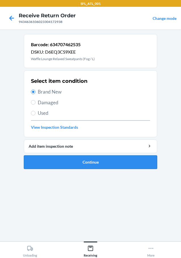
click at [52, 162] on button "Continue" at bounding box center [90, 163] width 133 height 14
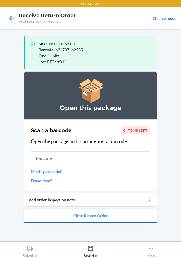
click at [119, 215] on button "Close Return Order" at bounding box center [90, 216] width 133 height 14
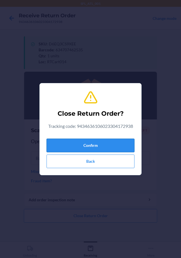
click at [113, 146] on button "Confirm" at bounding box center [91, 146] width 88 height 14
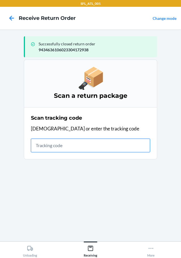
click at [71, 143] on input "text" at bounding box center [90, 146] width 119 height 14
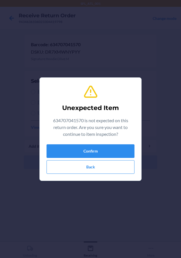
click at [66, 144] on div "Unexpected Item 634707041570 is not expected on this return order. Are you sure…" at bounding box center [91, 129] width 88 height 94
click at [72, 150] on button "Confirm" at bounding box center [91, 151] width 88 height 14
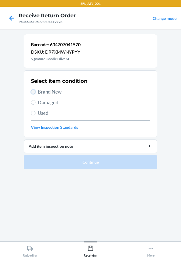
click at [34, 91] on input "Brand New" at bounding box center [33, 92] width 5 height 5
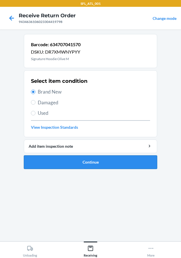
click at [39, 161] on button "Continue" at bounding box center [90, 163] width 133 height 14
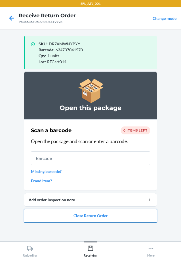
click at [77, 218] on button "Close Return Order" at bounding box center [90, 216] width 133 height 14
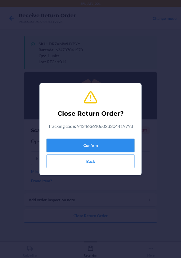
click at [97, 146] on button "Confirm" at bounding box center [91, 146] width 88 height 14
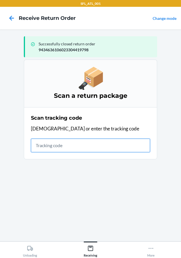
drag, startPoint x: 46, startPoint y: 146, endPoint x: 40, endPoint y: 150, distance: 6.9
click at [42, 149] on input "text" at bounding box center [90, 146] width 119 height 14
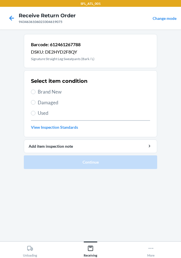
click at [36, 94] on label "Brand New" at bounding box center [90, 91] width 119 height 7
click at [35, 94] on input "Brand New" at bounding box center [33, 92] width 5 height 5
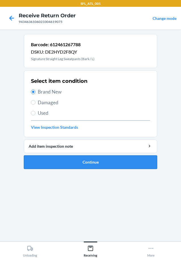
click at [57, 160] on button "Continue" at bounding box center [90, 163] width 133 height 14
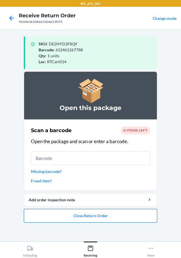
click at [83, 217] on button "Close Return Order" at bounding box center [90, 216] width 133 height 14
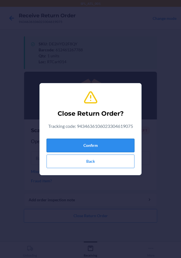
click at [110, 145] on button "Confirm" at bounding box center [91, 146] width 88 height 14
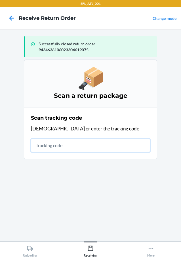
click at [36, 143] on input "text" at bounding box center [90, 146] width 119 height 14
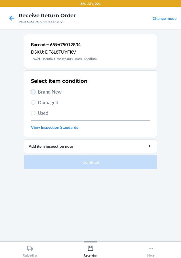
click at [32, 91] on input "Brand New" at bounding box center [33, 92] width 5 height 5
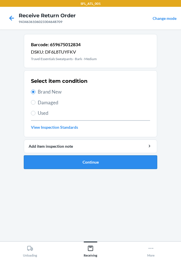
click at [49, 160] on button "Continue" at bounding box center [90, 163] width 133 height 14
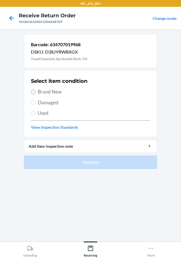
click at [33, 92] on input "Brand New" at bounding box center [33, 92] width 5 height 5
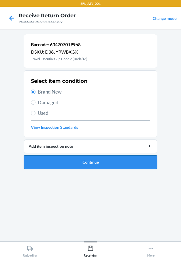
click at [60, 165] on button "Continue" at bounding box center [90, 163] width 133 height 14
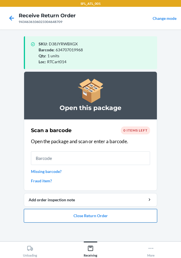
click at [84, 216] on button "Close Return Order" at bounding box center [90, 216] width 133 height 14
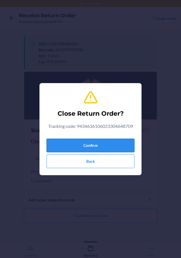
click at [109, 144] on button "Confirm" at bounding box center [91, 146] width 88 height 14
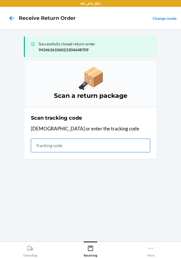
click at [121, 148] on input "text" at bounding box center [90, 146] width 119 height 14
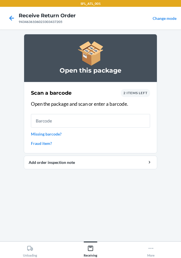
click at [58, 135] on link "Missing barcode?" at bounding box center [90, 134] width 119 height 6
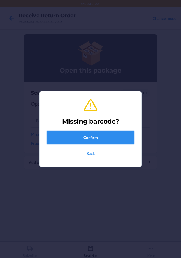
click at [73, 133] on button "Confirm" at bounding box center [91, 138] width 88 height 14
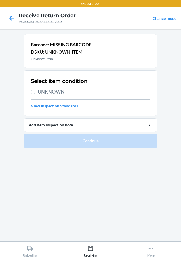
click at [37, 90] on label "UNKNOWN" at bounding box center [90, 91] width 119 height 7
click at [35, 90] on input "UNKNOWN" at bounding box center [33, 92] width 5 height 5
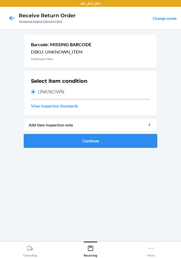
click at [47, 140] on button "Continue" at bounding box center [90, 141] width 133 height 14
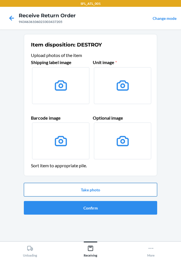
click at [67, 189] on button "Take photo" at bounding box center [90, 190] width 133 height 14
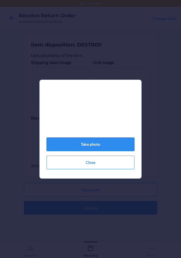
click at [85, 148] on button "Take photo" at bounding box center [91, 145] width 88 height 14
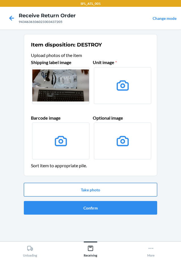
click at [95, 188] on button "Take photo" at bounding box center [90, 190] width 133 height 14
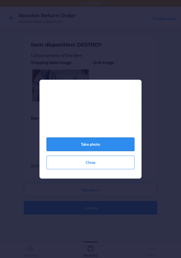
click at [117, 147] on button "Take photo" at bounding box center [91, 145] width 88 height 14
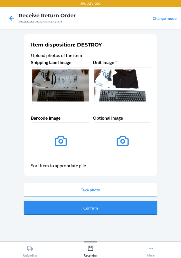
click at [82, 206] on button "Confirm" at bounding box center [90, 208] width 133 height 14
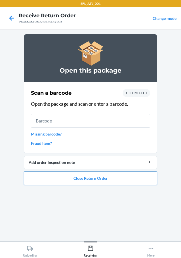
click at [114, 177] on button "Close Return Order" at bounding box center [90, 179] width 133 height 14
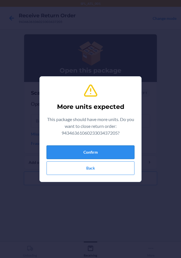
click at [105, 152] on button "Confirm" at bounding box center [91, 153] width 88 height 14
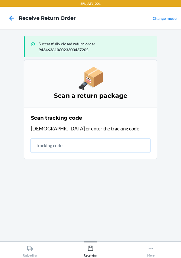
click at [60, 145] on input "text" at bounding box center [90, 146] width 119 height 14
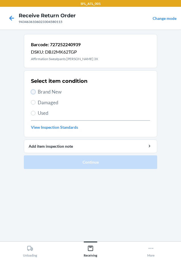
click at [33, 92] on input "Brand New" at bounding box center [33, 92] width 5 height 5
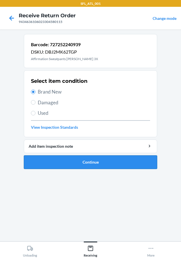
click at [72, 163] on button "Continue" at bounding box center [90, 163] width 133 height 14
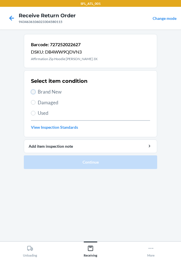
click at [33, 93] on input "Brand New" at bounding box center [33, 92] width 5 height 5
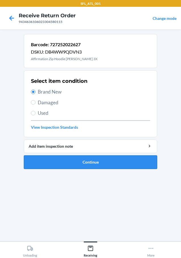
click at [41, 162] on button "Continue" at bounding box center [90, 163] width 133 height 14
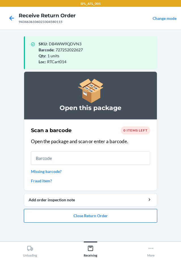
click at [73, 217] on button "Close Return Order" at bounding box center [90, 216] width 133 height 14
click at [82, 217] on div "SFL_ATL_001 Receive Return Order 9434636106023304580115 Change mode SKU : DB4WW…" at bounding box center [90, 129] width 181 height 258
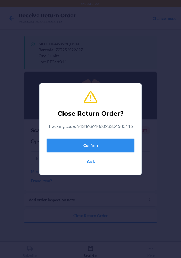
click at [101, 141] on button "Confirm" at bounding box center [91, 146] width 88 height 14
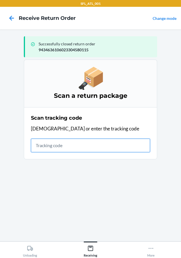
click at [70, 147] on input "text" at bounding box center [90, 146] width 119 height 14
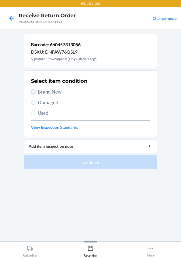
click at [34, 90] on input "Brand New" at bounding box center [33, 92] width 5 height 5
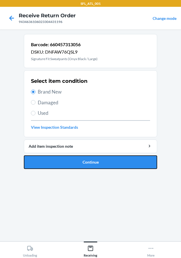
drag, startPoint x: 47, startPoint y: 160, endPoint x: 45, endPoint y: 148, distance: 12.3
click at [47, 160] on button "Continue" at bounding box center [90, 163] width 133 height 14
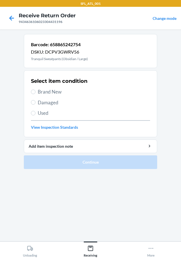
click at [36, 91] on label "Brand New" at bounding box center [90, 91] width 119 height 7
click at [35, 91] on input "Brand New" at bounding box center [33, 92] width 5 height 5
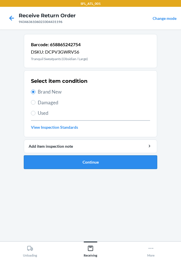
click at [59, 157] on button "Continue" at bounding box center [90, 163] width 133 height 14
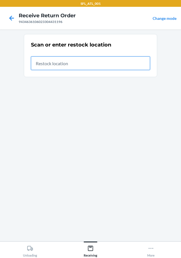
click at [85, 66] on input "text" at bounding box center [90, 63] width 119 height 14
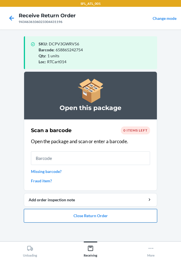
click at [91, 216] on button "Close Return Order" at bounding box center [90, 216] width 133 height 14
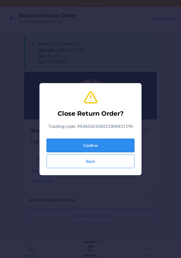
click at [96, 144] on button "Confirm" at bounding box center [91, 146] width 88 height 14
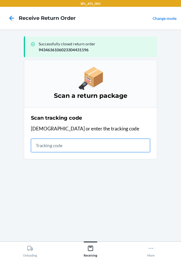
click at [51, 148] on input "text" at bounding box center [90, 146] width 119 height 14
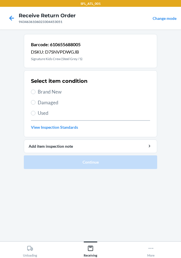
click at [36, 91] on label "Brand New" at bounding box center [90, 91] width 119 height 7
click at [35, 91] on input "Brand New" at bounding box center [33, 92] width 5 height 5
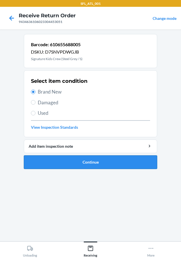
click at [73, 164] on button "Continue" at bounding box center [90, 163] width 133 height 14
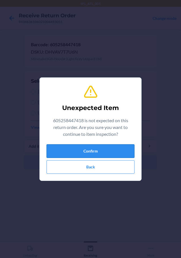
click at [71, 148] on button "Confirm" at bounding box center [91, 151] width 88 height 14
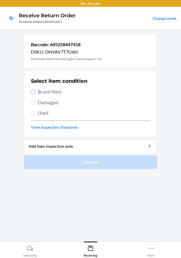
click at [33, 91] on input "Brand New" at bounding box center [33, 92] width 5 height 5
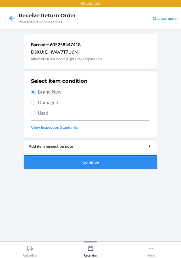
click at [71, 163] on button "Continue" at bounding box center [90, 163] width 133 height 14
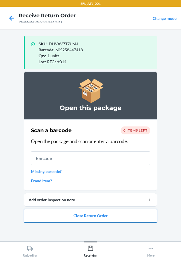
click at [71, 216] on button "Close Return Order" at bounding box center [90, 216] width 133 height 14
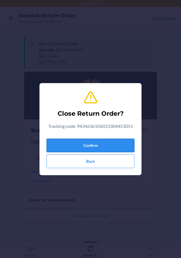
click at [91, 143] on button "Confirm" at bounding box center [91, 146] width 88 height 14
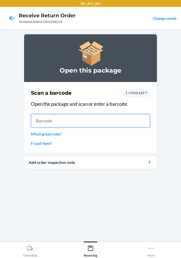
click at [75, 123] on input "text" at bounding box center [90, 121] width 119 height 14
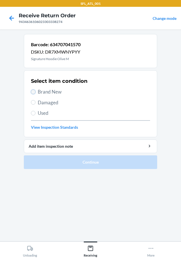
click at [32, 93] on input "Brand New" at bounding box center [33, 92] width 5 height 5
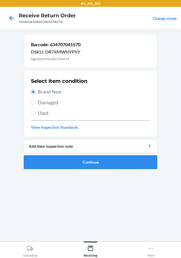
click at [51, 161] on button "Continue" at bounding box center [90, 163] width 133 height 14
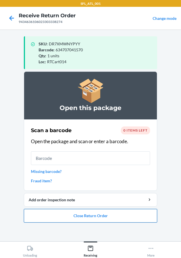
drag, startPoint x: 81, startPoint y: 216, endPoint x: 83, endPoint y: 212, distance: 4.4
click at [81, 216] on button "Close Return Order" at bounding box center [90, 216] width 133 height 14
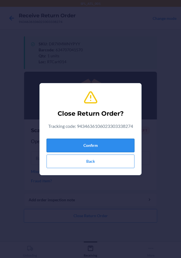
click at [93, 144] on button "Confirm" at bounding box center [91, 146] width 88 height 14
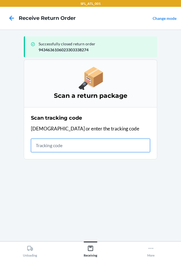
click at [81, 148] on input "text" at bounding box center [90, 146] width 119 height 14
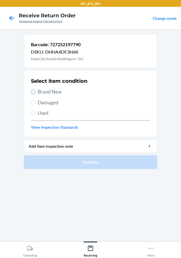
click at [33, 92] on input "Brand New" at bounding box center [33, 92] width 5 height 5
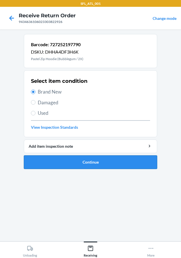
click at [75, 163] on button "Continue" at bounding box center [90, 163] width 133 height 14
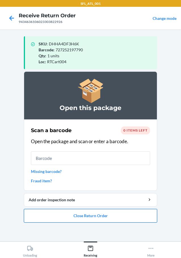
click at [112, 216] on button "Close Return Order" at bounding box center [90, 216] width 133 height 14
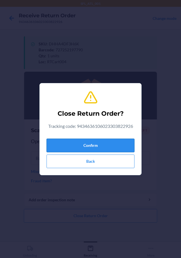
click at [121, 142] on button "Confirm" at bounding box center [91, 146] width 88 height 14
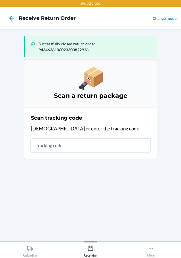
click at [50, 148] on input "text" at bounding box center [90, 146] width 119 height 14
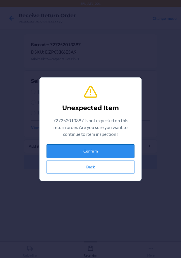
click at [82, 152] on button "Confirm" at bounding box center [91, 151] width 88 height 14
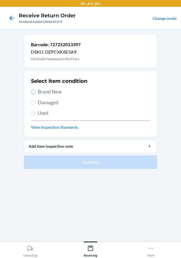
click at [35, 92] on input "Brand New" at bounding box center [33, 92] width 5 height 5
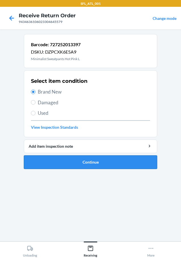
click at [111, 158] on button "Continue" at bounding box center [90, 163] width 133 height 14
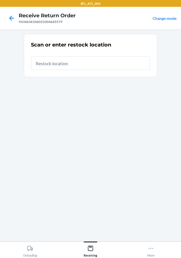
click at [65, 65] on input "text" at bounding box center [90, 63] width 119 height 14
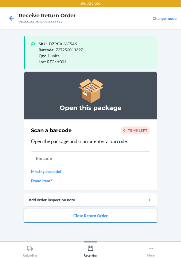
click at [73, 215] on button "Close Return Order" at bounding box center [90, 216] width 133 height 14
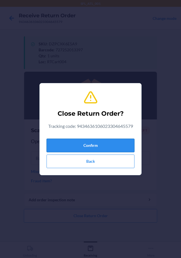
click at [84, 146] on button "Confirm" at bounding box center [91, 146] width 88 height 14
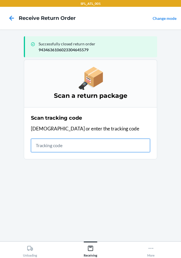
click at [69, 145] on input "text" at bounding box center [90, 146] width 119 height 14
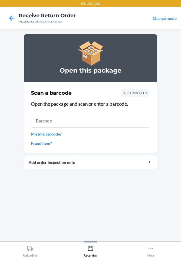
click at [41, 133] on link "Missing barcode?" at bounding box center [90, 134] width 119 height 6
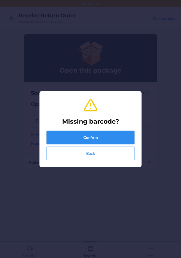
click at [66, 138] on button "Confirm" at bounding box center [91, 138] width 88 height 14
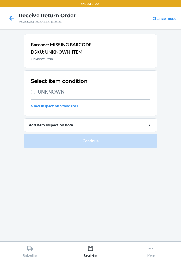
click at [36, 92] on label "UNKNOWN" at bounding box center [90, 91] width 119 height 7
click at [35, 92] on input "UNKNOWN" at bounding box center [33, 92] width 5 height 5
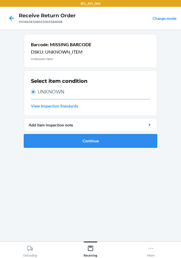
click at [67, 139] on button "Continue" at bounding box center [90, 141] width 133 height 14
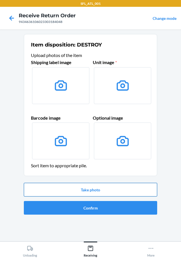
click at [87, 191] on button "Take photo" at bounding box center [90, 190] width 133 height 14
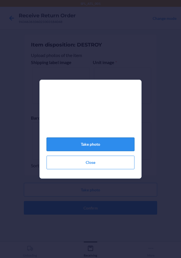
click at [93, 145] on button "Take photo" at bounding box center [91, 145] width 88 height 14
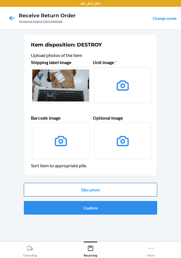
click at [94, 190] on button "Take photo" at bounding box center [90, 190] width 133 height 14
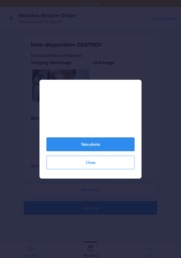
click at [95, 145] on button "Take photo" at bounding box center [91, 145] width 88 height 14
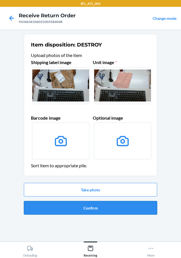
click at [81, 210] on button "Confirm" at bounding box center [90, 208] width 133 height 14
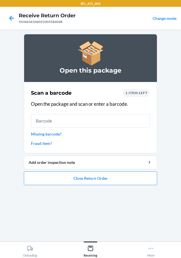
click at [52, 132] on link "Missing barcode?" at bounding box center [90, 134] width 119 height 6
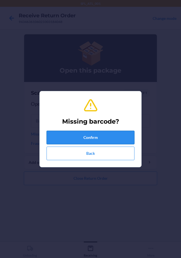
click at [66, 137] on button "Confirm" at bounding box center [91, 138] width 88 height 14
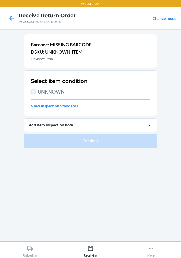
click at [33, 91] on input "UNKNOWN" at bounding box center [33, 92] width 5 height 5
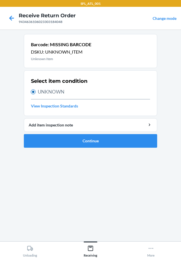
click at [34, 91] on input "UNKNOWN" at bounding box center [33, 92] width 5 height 5
click at [44, 144] on button "Continue" at bounding box center [90, 141] width 133 height 14
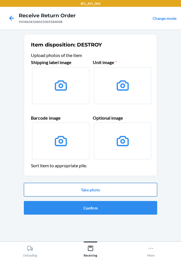
click at [65, 188] on button "Take photo" at bounding box center [90, 190] width 133 height 14
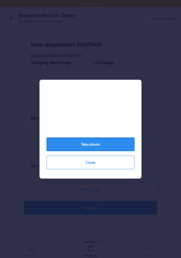
click at [88, 145] on button "Take photo" at bounding box center [91, 145] width 88 height 14
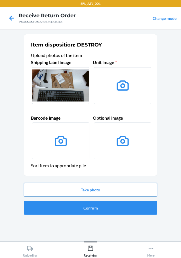
click at [79, 187] on button "Take photo" at bounding box center [90, 190] width 133 height 14
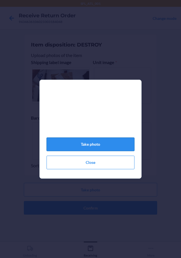
click at [101, 141] on button "Take photo" at bounding box center [91, 145] width 88 height 14
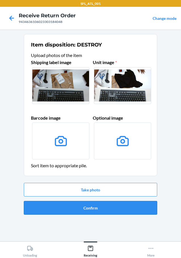
click at [98, 206] on button "Confirm" at bounding box center [90, 208] width 133 height 14
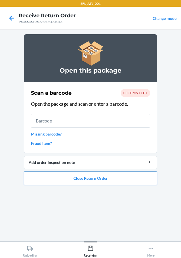
click at [104, 180] on button "Close Return Order" at bounding box center [90, 179] width 133 height 14
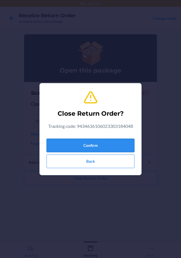
click at [98, 145] on button "Confirm" at bounding box center [91, 146] width 88 height 14
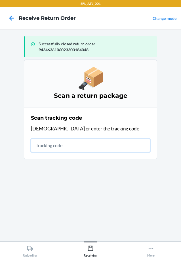
click at [82, 147] on input "text" at bounding box center [90, 146] width 119 height 14
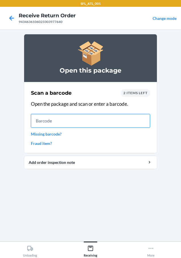
click at [70, 121] on input "text" at bounding box center [90, 121] width 119 height 14
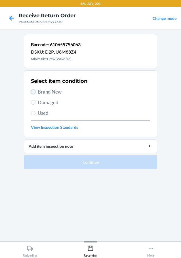
click at [33, 92] on input "Brand New" at bounding box center [33, 92] width 5 height 5
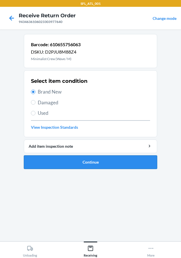
click at [92, 164] on button "Continue" at bounding box center [90, 163] width 133 height 14
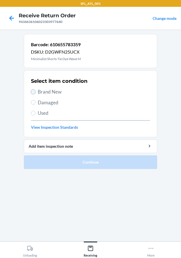
click at [35, 92] on input "Brand New" at bounding box center [33, 92] width 5 height 5
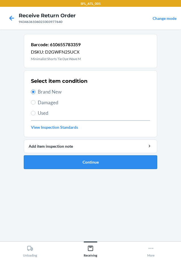
click at [108, 164] on button "Continue" at bounding box center [90, 163] width 133 height 14
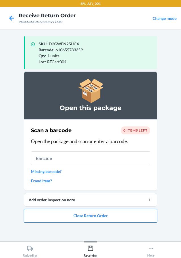
click at [110, 215] on button "Close Return Order" at bounding box center [90, 216] width 133 height 14
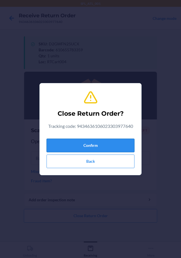
click at [97, 146] on button "Confirm" at bounding box center [91, 146] width 88 height 14
